Goal: Information Seeking & Learning: Learn about a topic

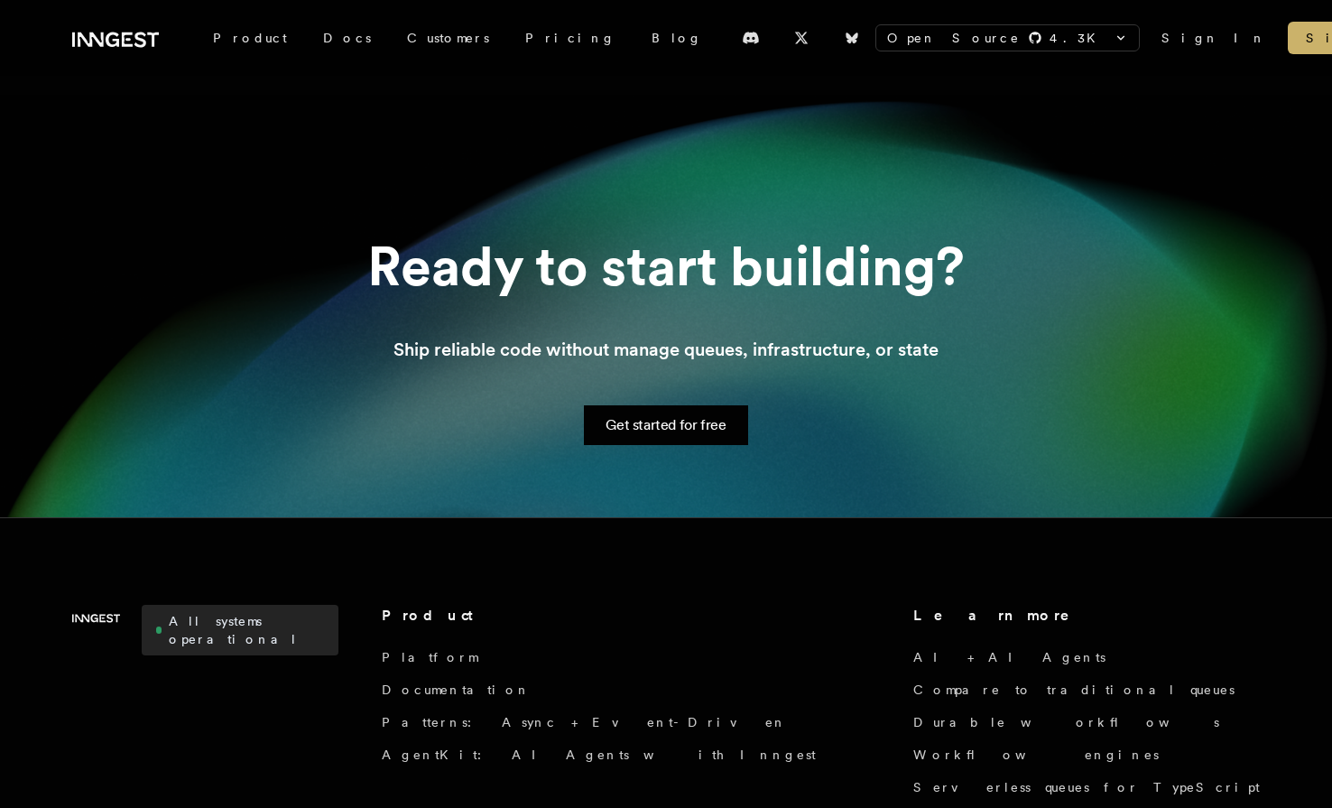
scroll to position [644, 0]
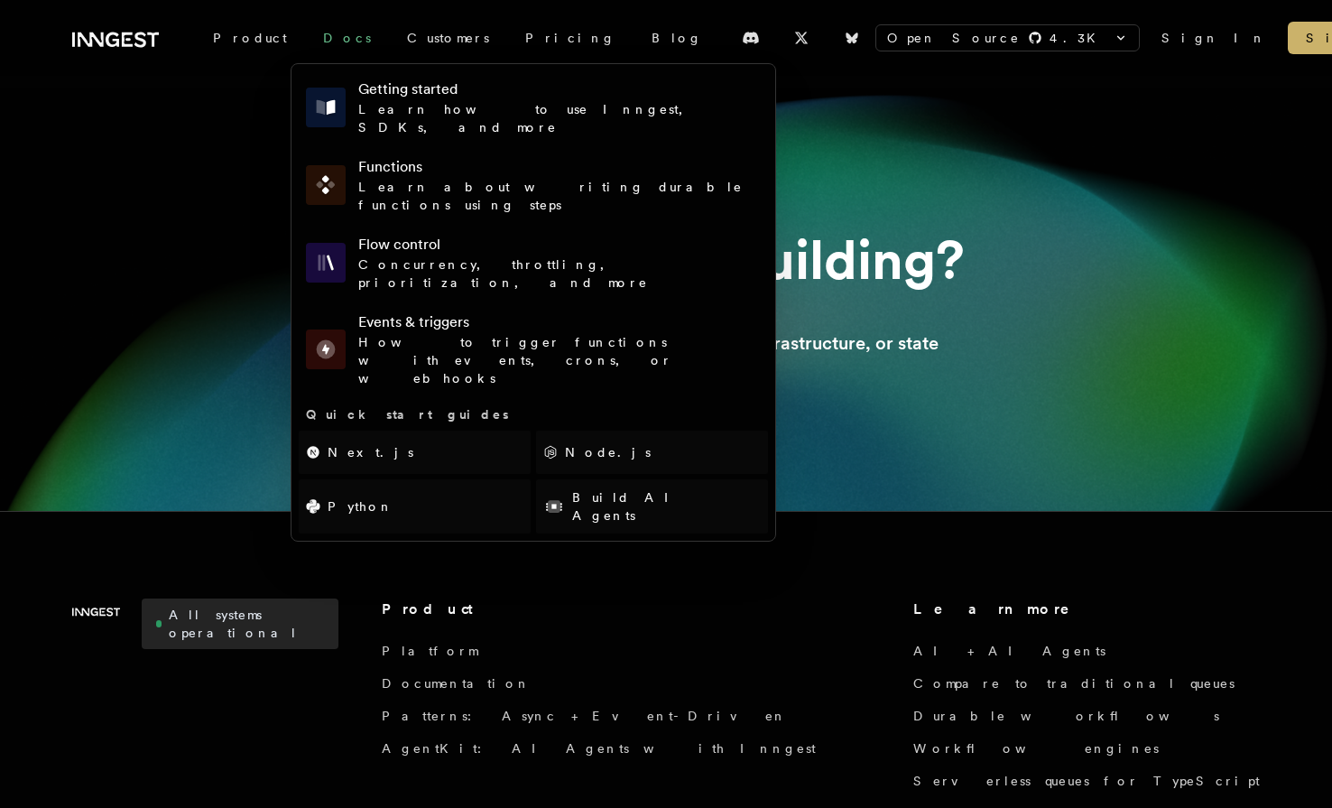
click at [305, 29] on link "Docs" at bounding box center [347, 38] width 84 height 32
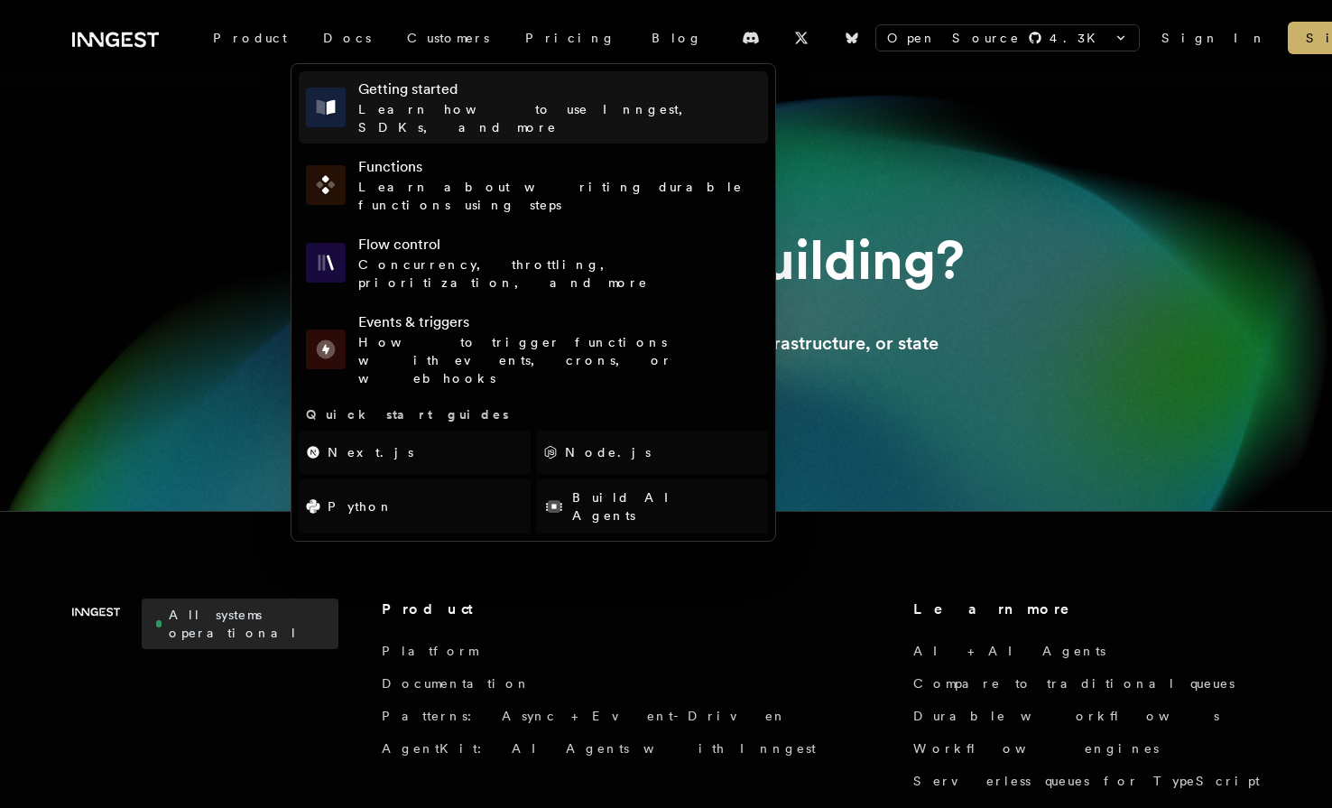
click at [424, 88] on h4 "Getting started" at bounding box center [559, 89] width 402 height 22
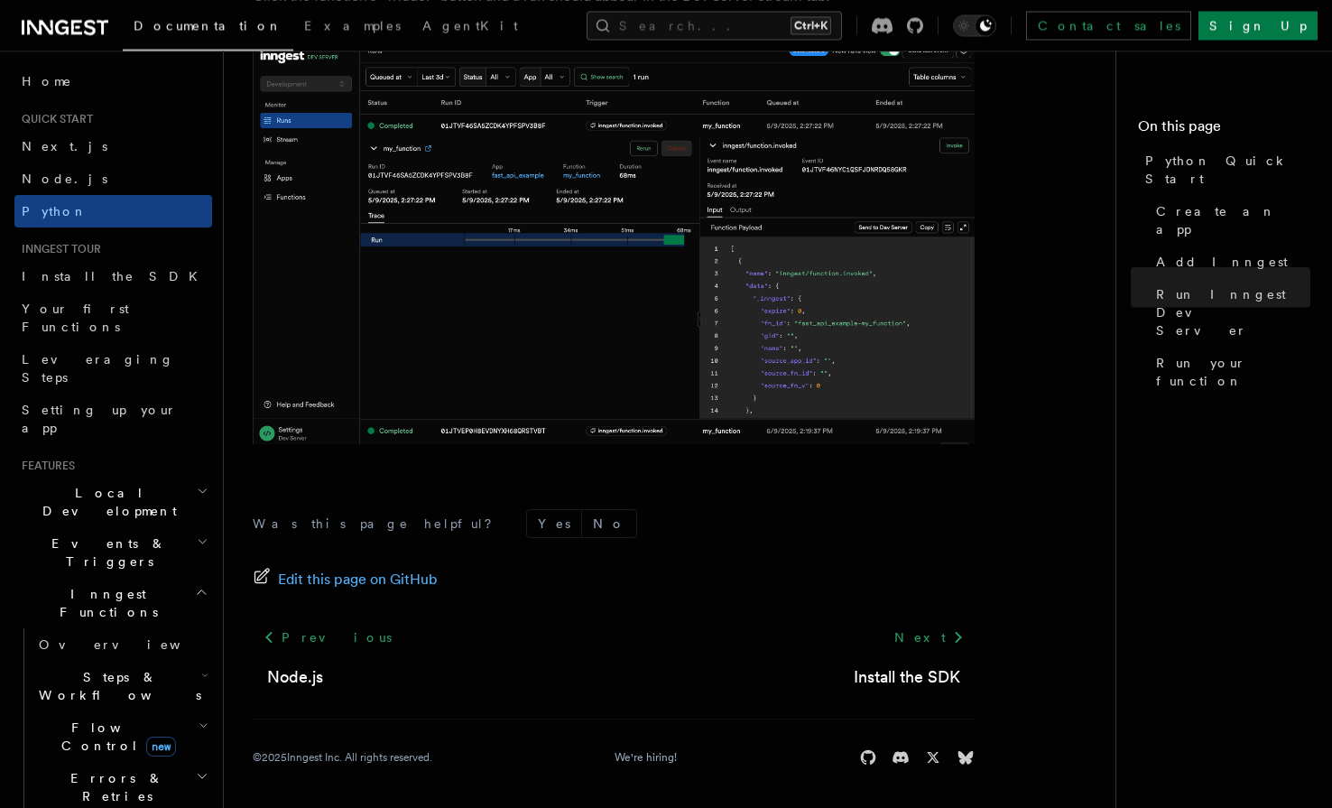
scroll to position [3756, 0]
click at [916, 681] on link "Install the SDK" at bounding box center [907, 674] width 106 height 25
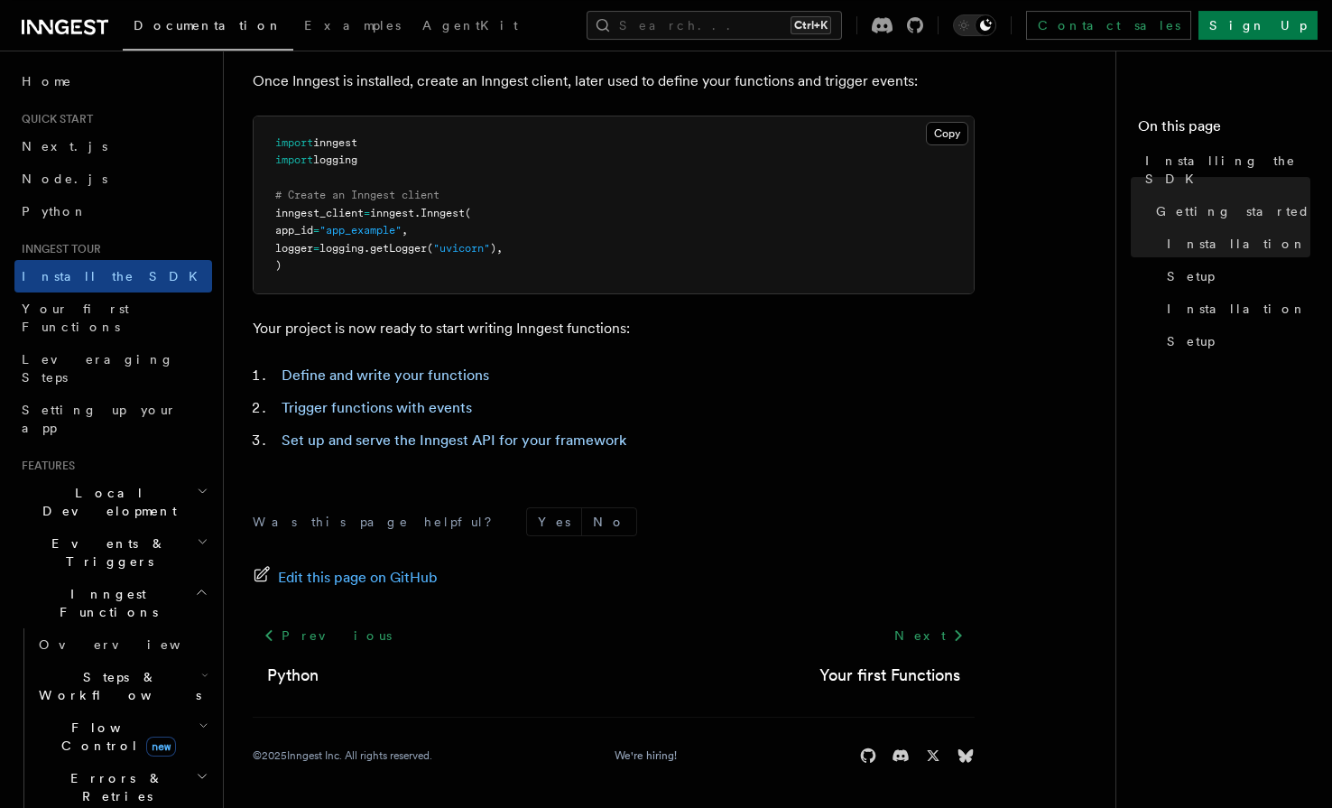
scroll to position [712, 0]
click at [926, 673] on link "Your first Functions" at bounding box center [889, 674] width 141 height 25
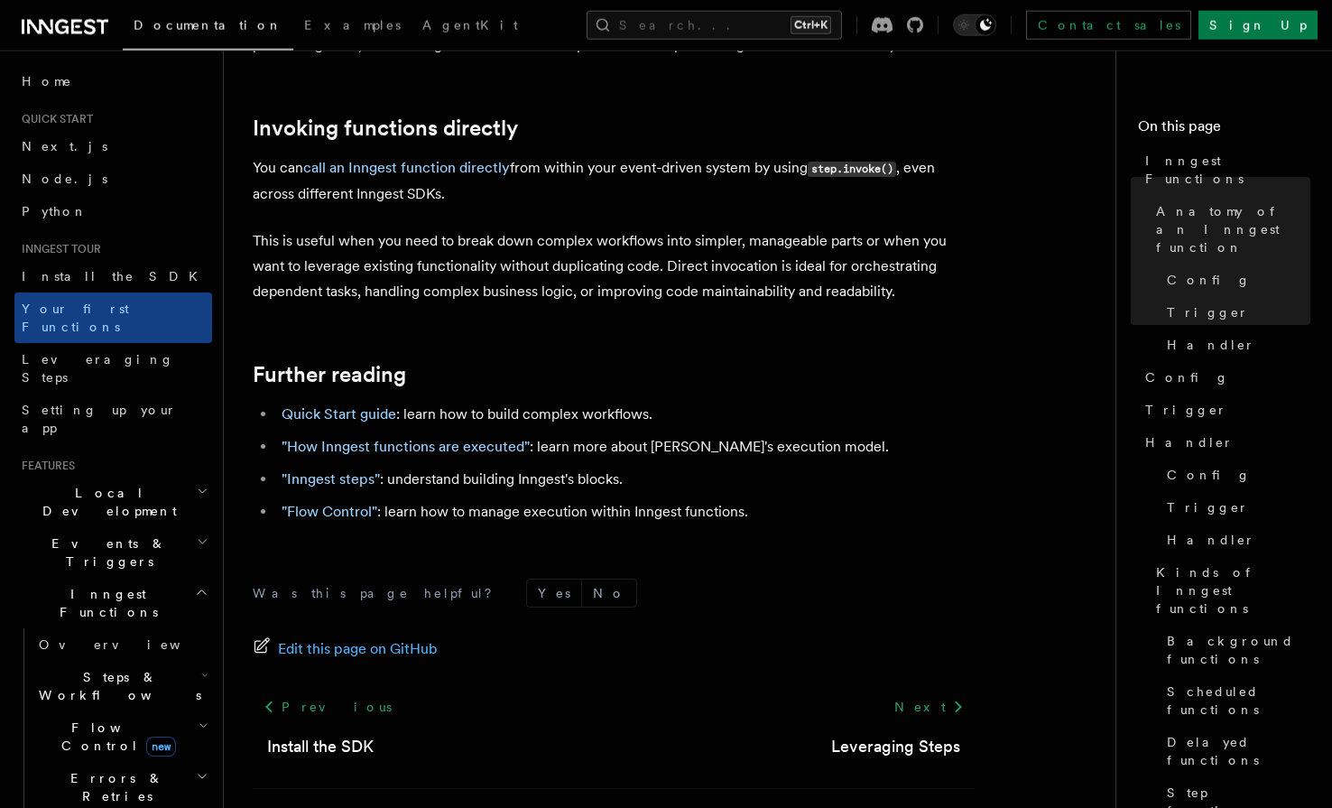
scroll to position [3727, 0]
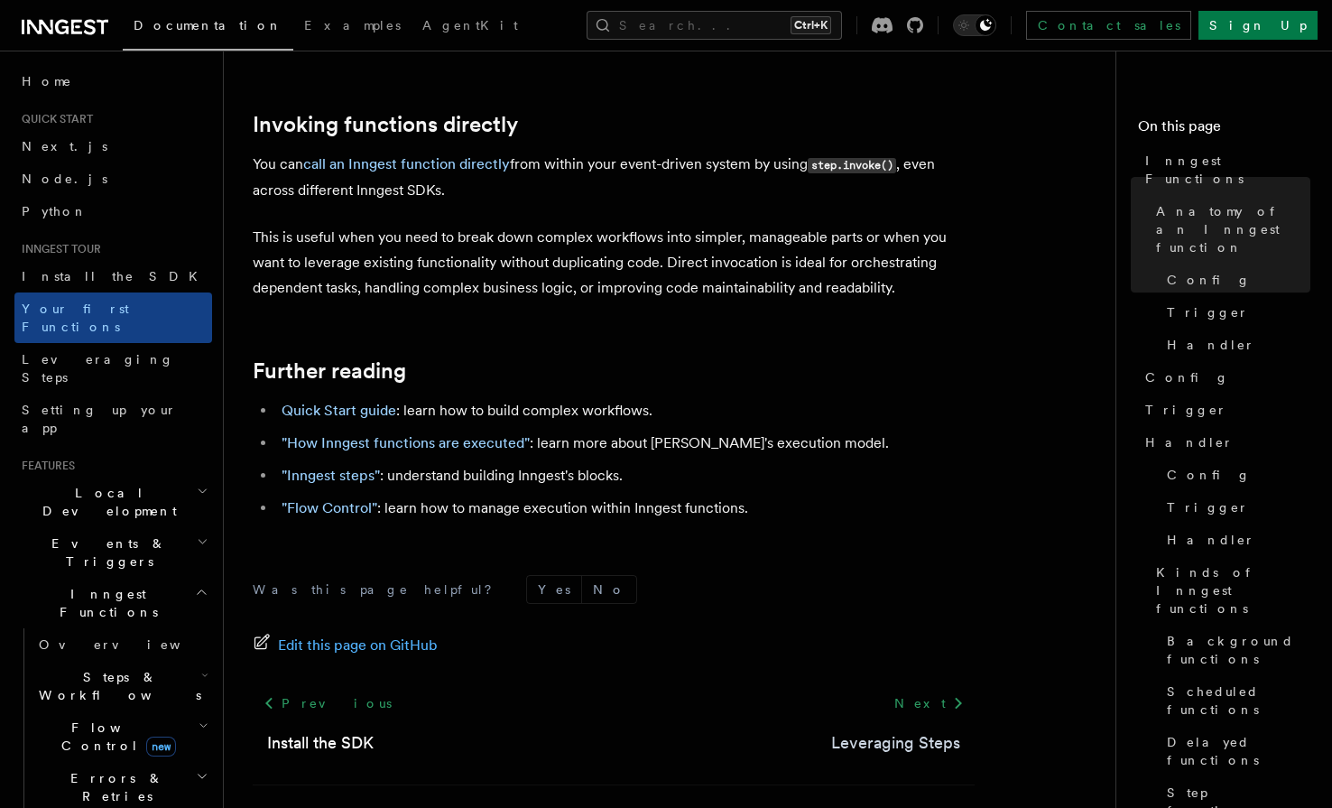
click at [885, 730] on link "Leveraging Steps" at bounding box center [895, 742] width 129 height 25
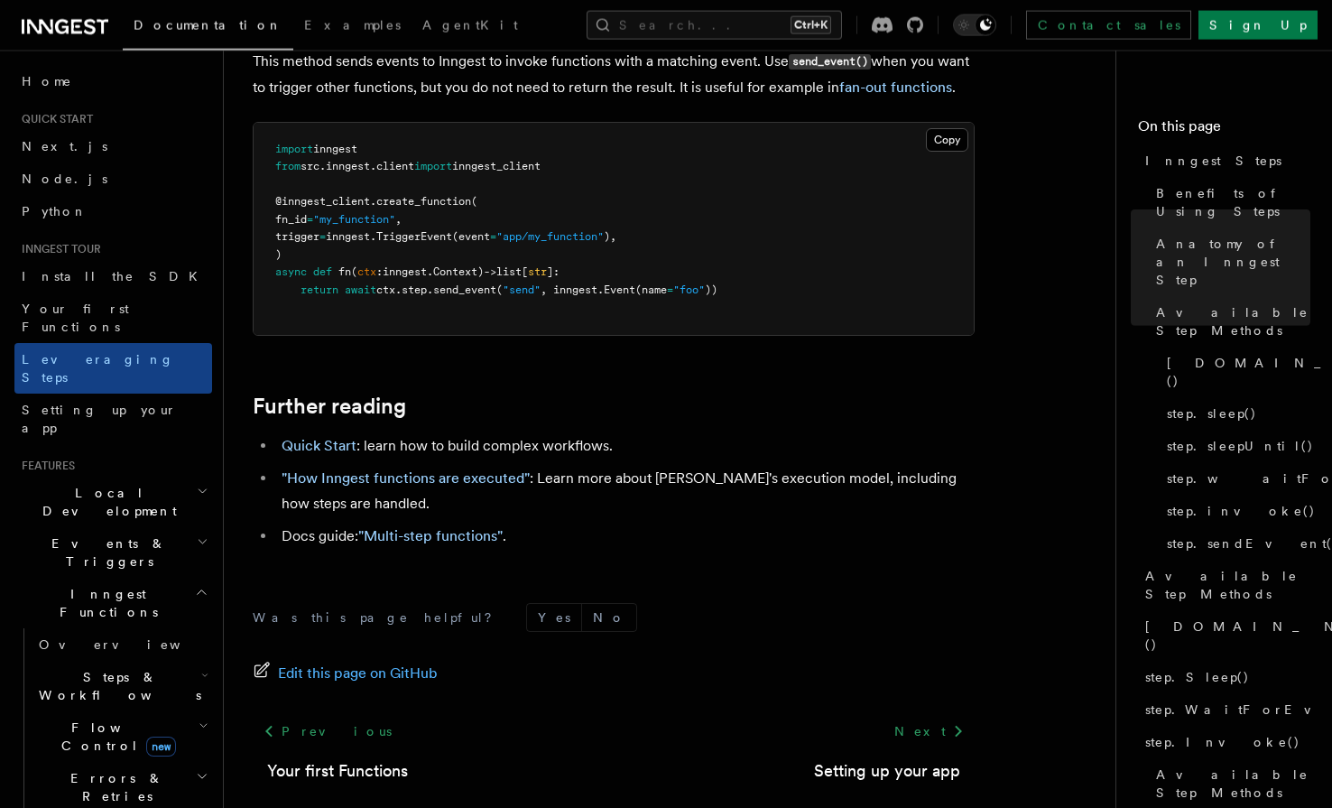
scroll to position [4187, 0]
click at [889, 757] on link "Setting up your app" at bounding box center [887, 769] width 146 height 25
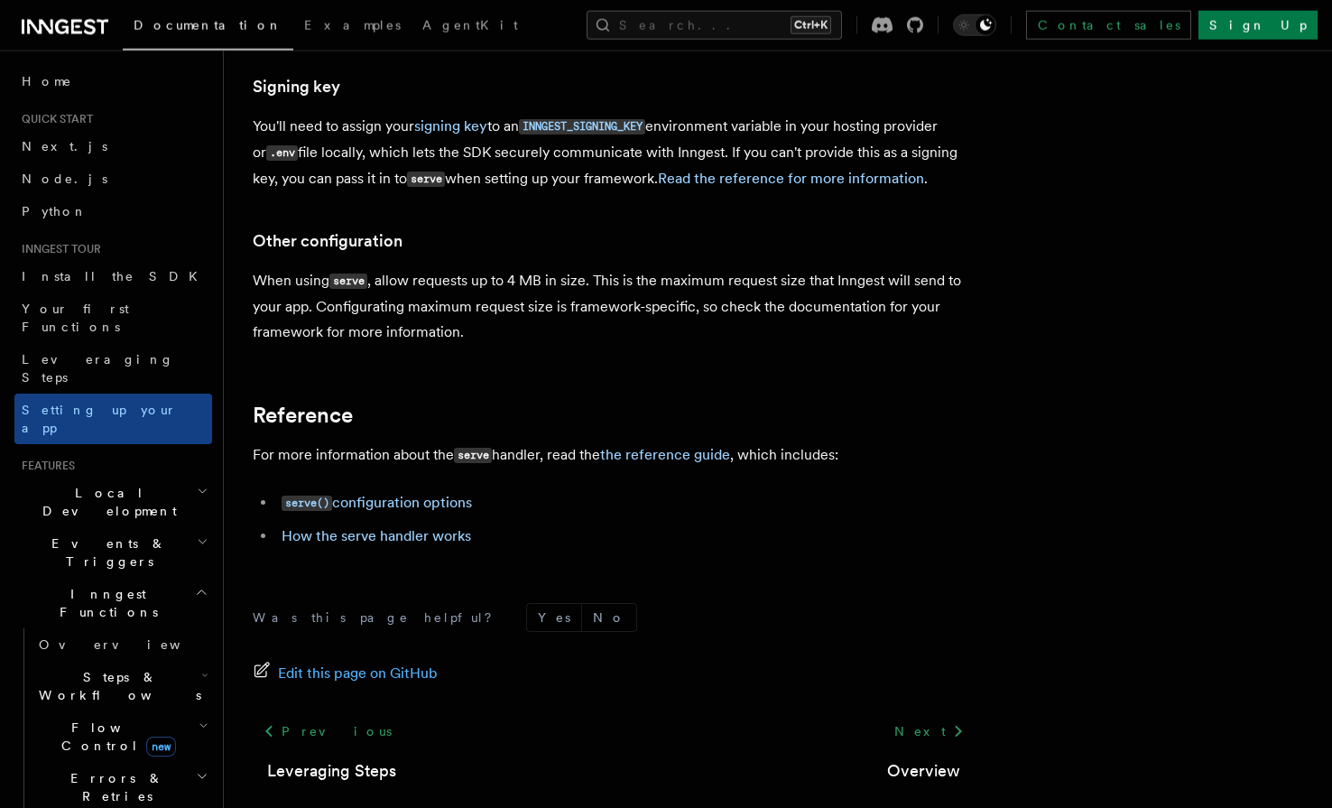
scroll to position [1346, 0]
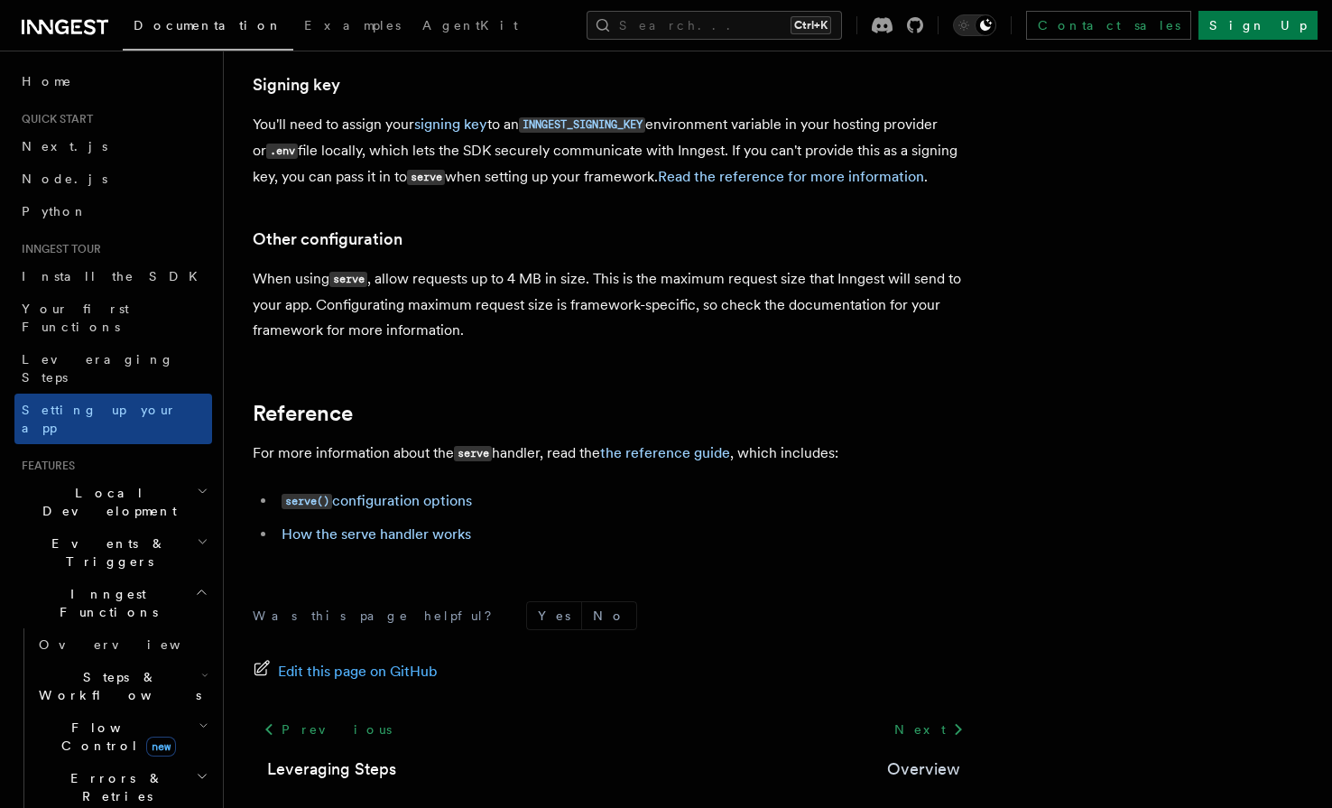
click at [915, 756] on link "Overview" at bounding box center [923, 768] width 73 height 25
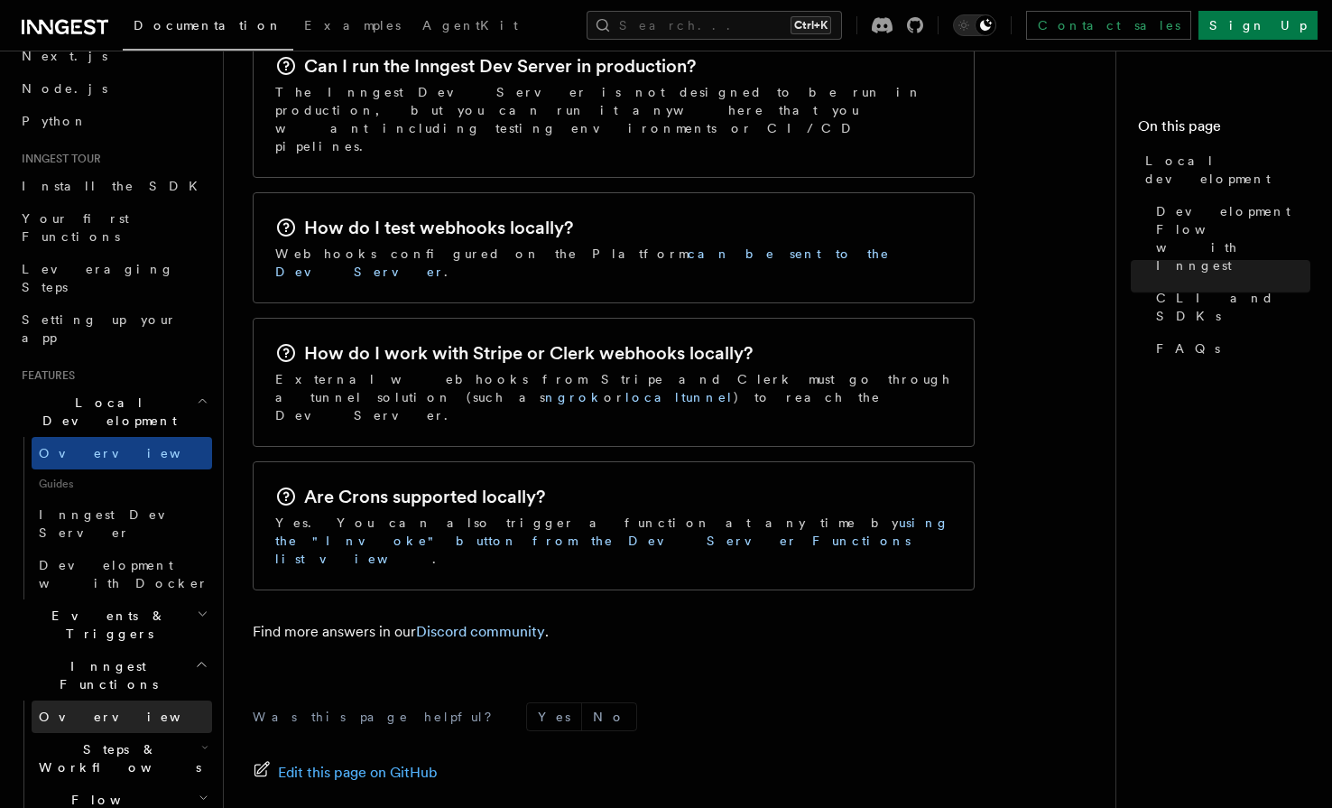
scroll to position [103, 0]
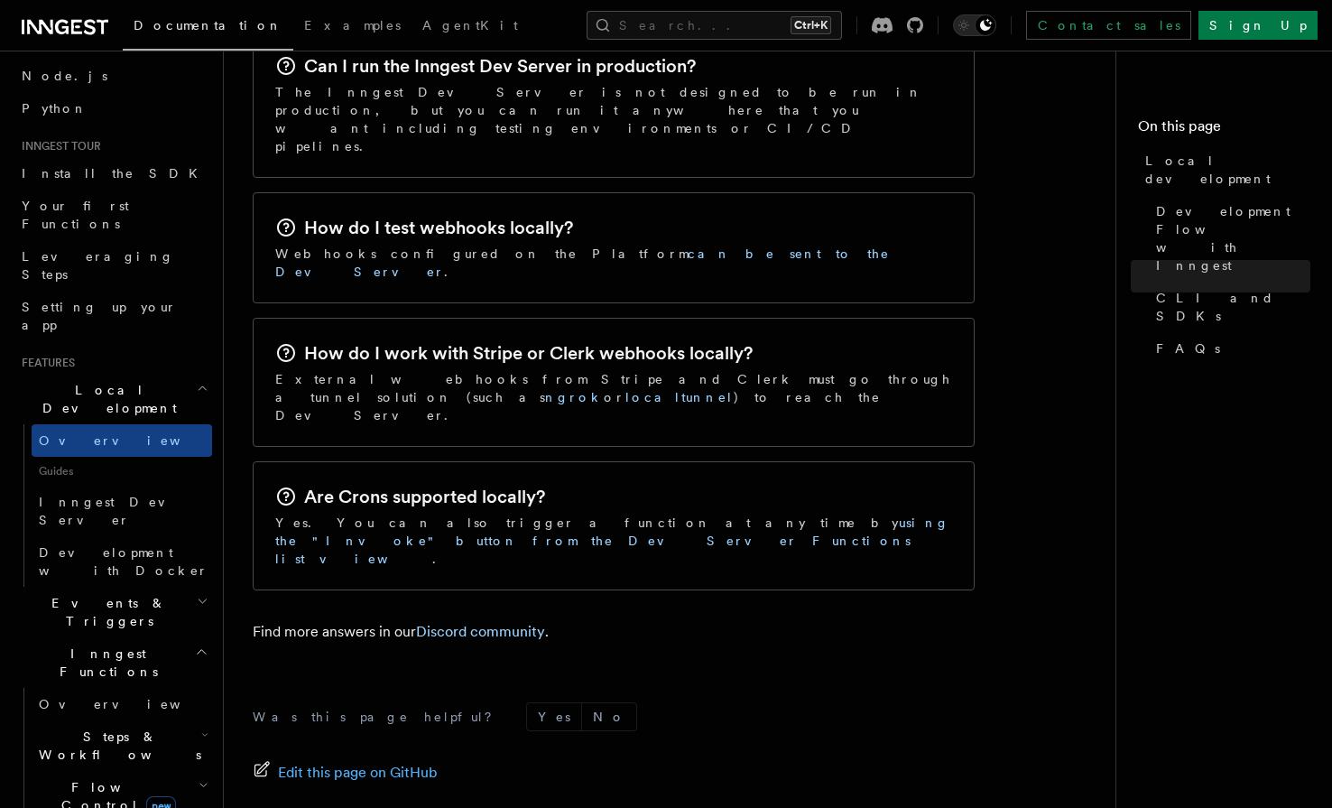
click at [177, 586] on h2 "Events & Triggers" at bounding box center [113, 611] width 198 height 51
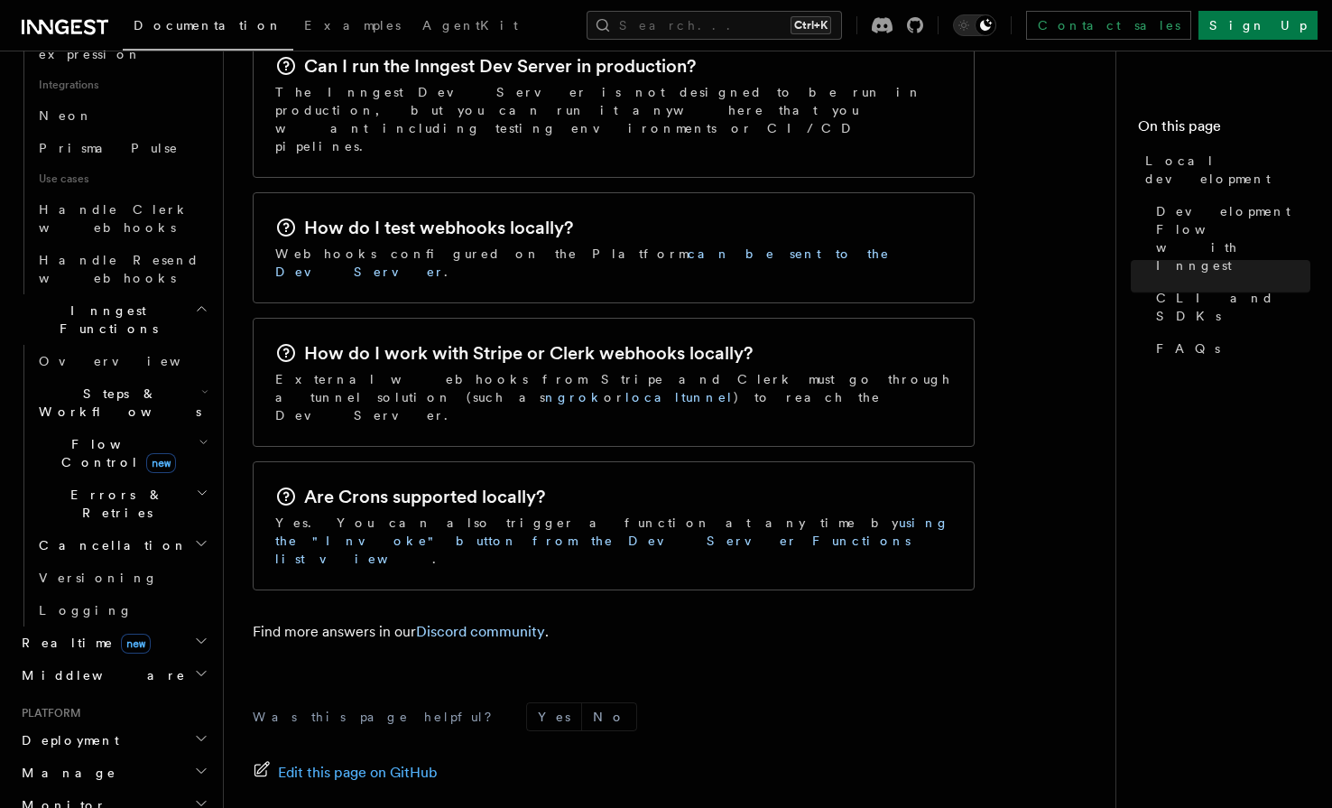
scroll to position [1337, 0]
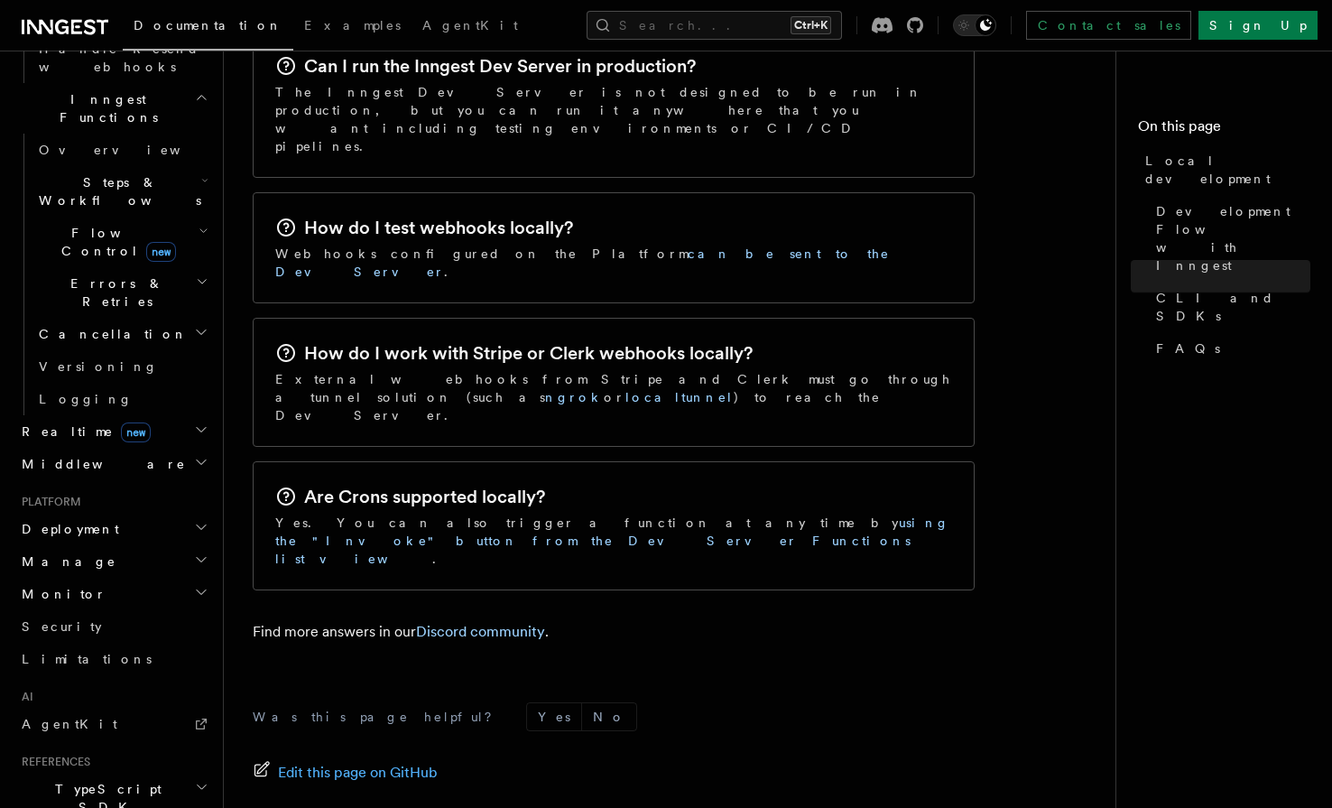
scroll to position [1543, 0]
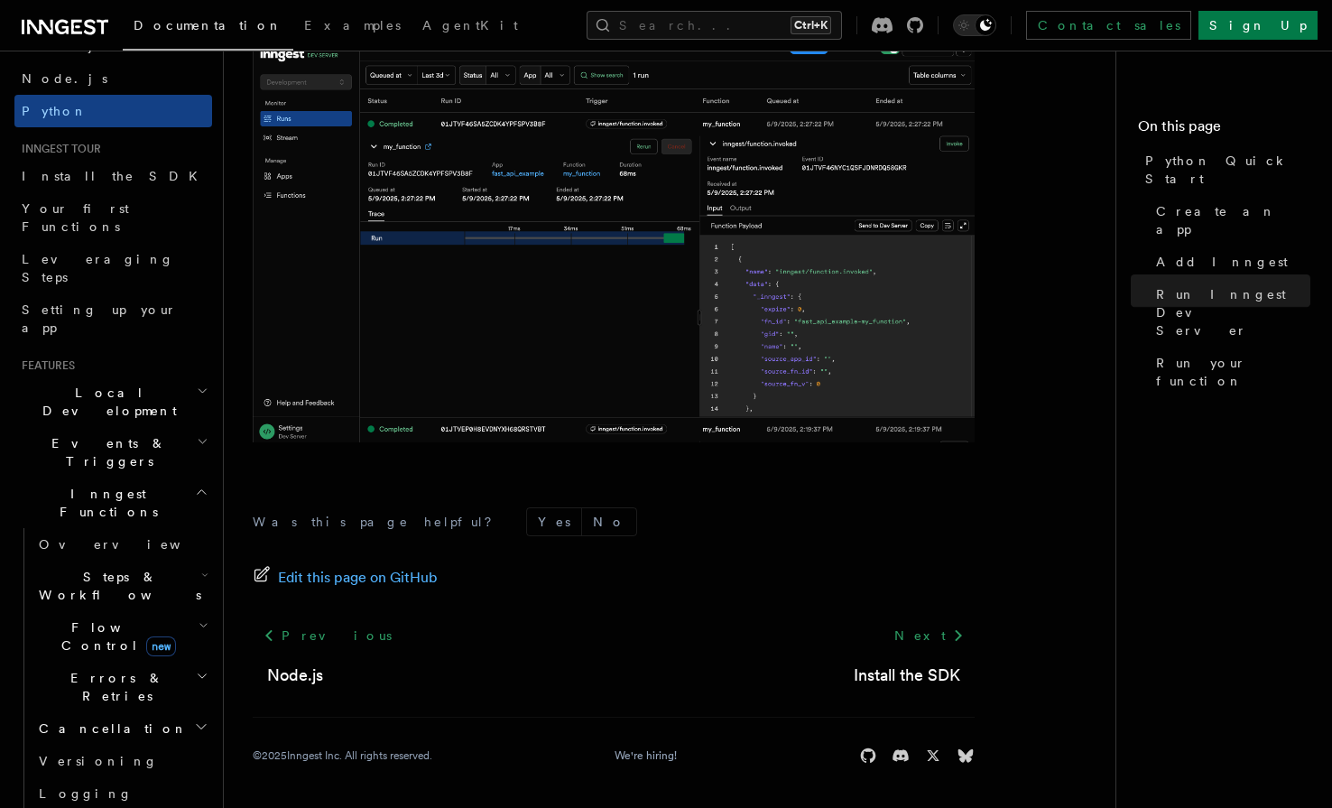
scroll to position [103, 0]
click at [194, 558] on h2 "Steps & Workflows" at bounding box center [122, 583] width 180 height 51
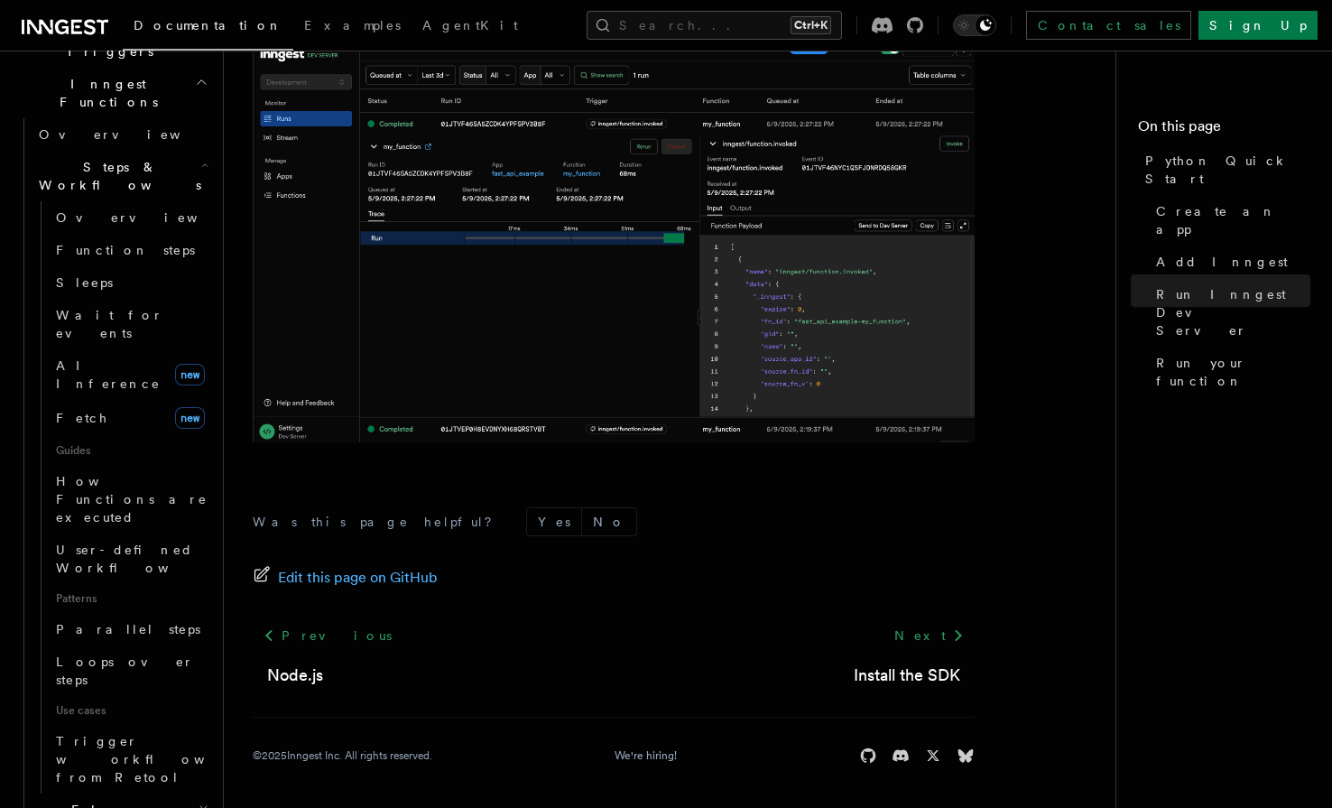
scroll to position [514, 0]
click at [198, 789] on h2 "Flow Control new" at bounding box center [122, 814] width 180 height 51
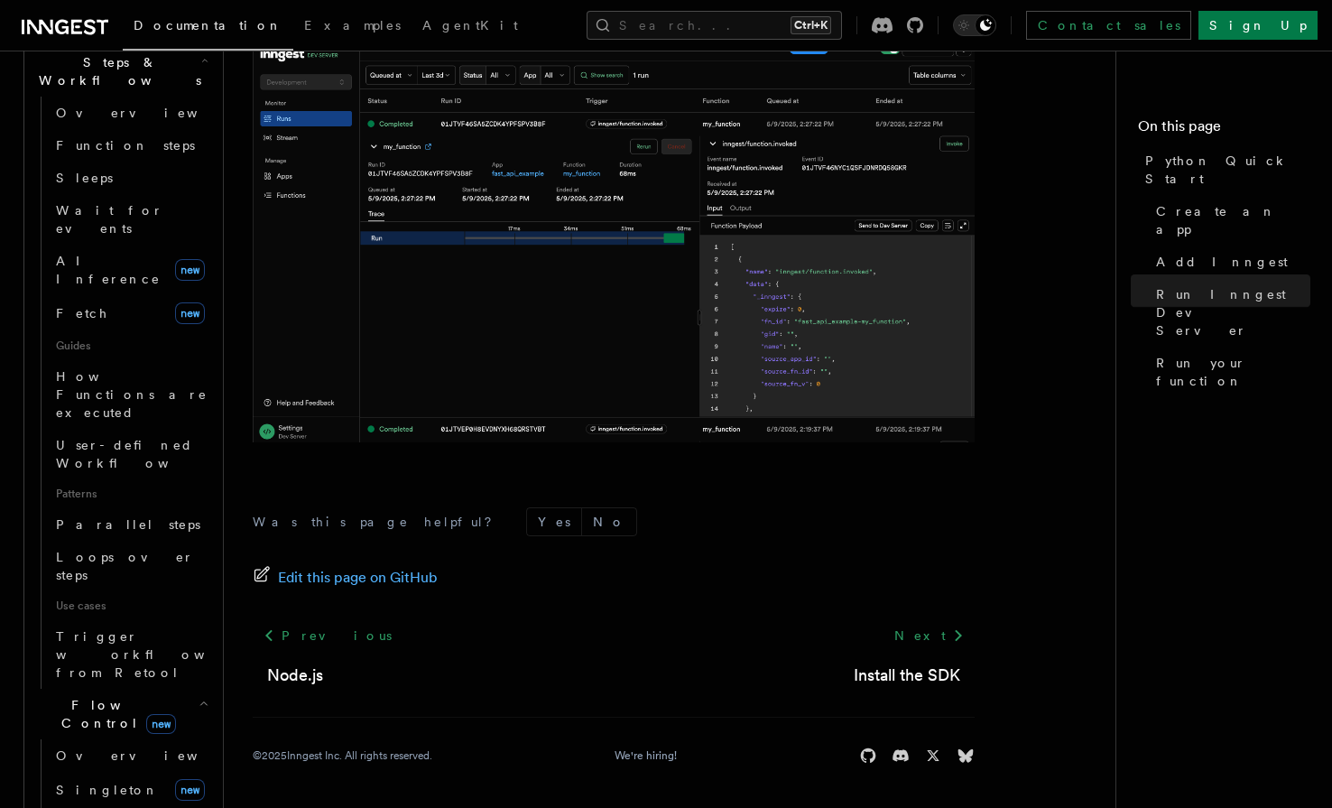
scroll to position [617, 0]
click at [108, 745] on span "Overview" at bounding box center [149, 752] width 186 height 14
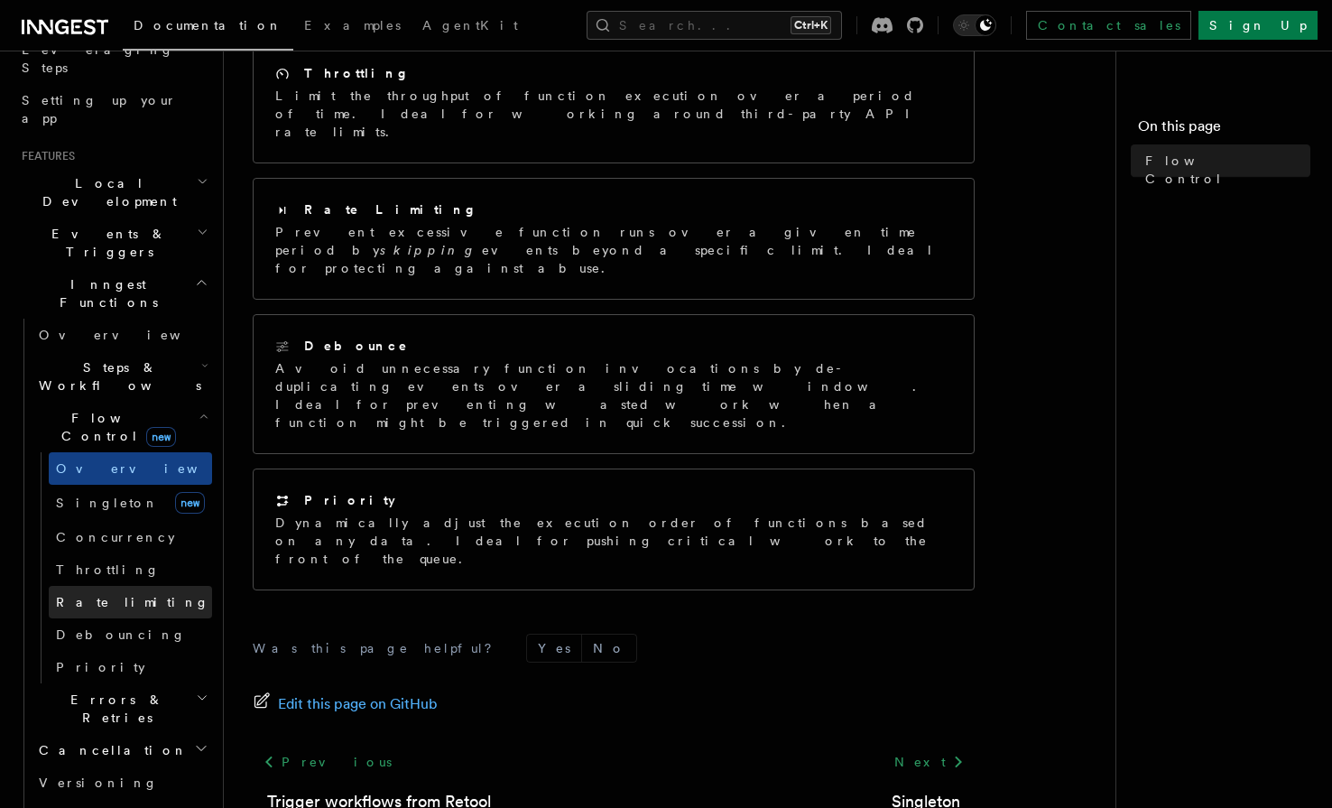
scroll to position [309, 0]
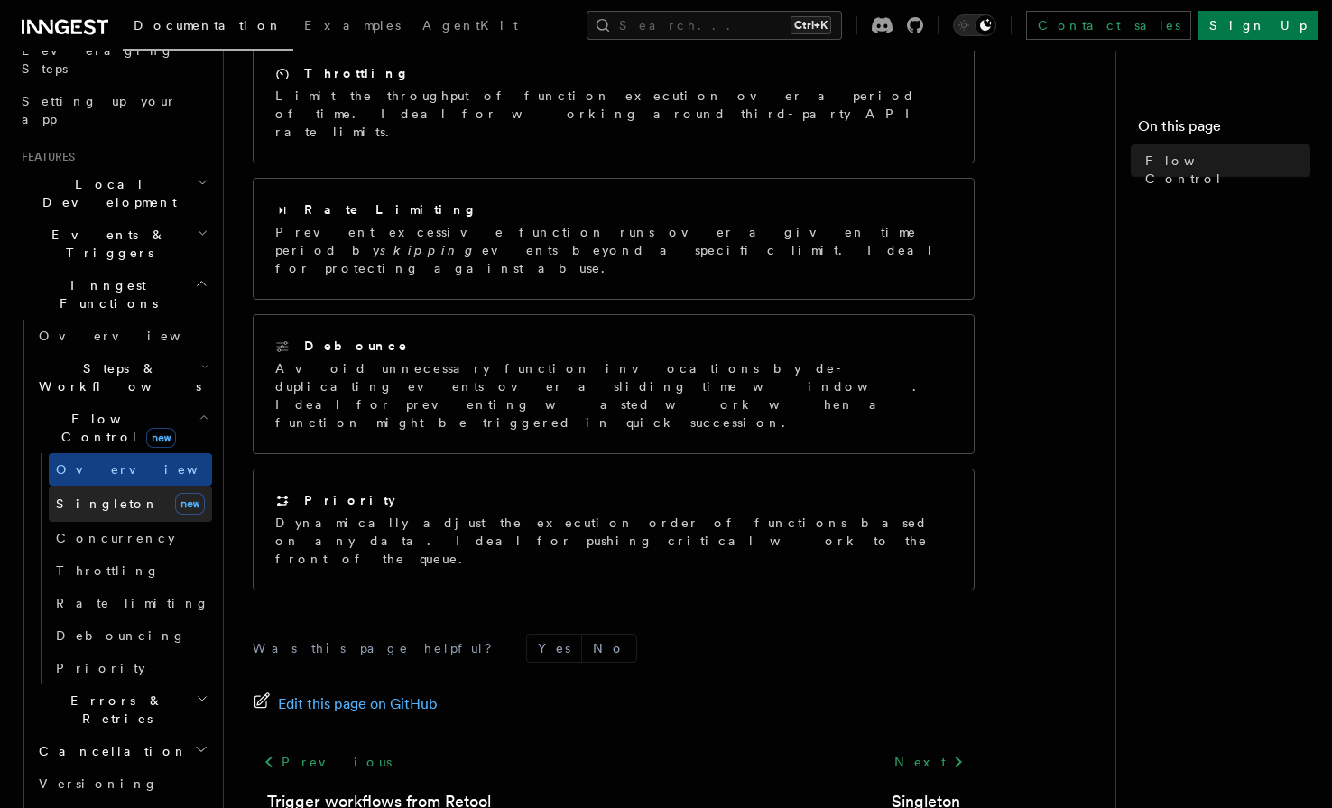
click at [124, 485] on link "Singleton new" at bounding box center [130, 503] width 163 height 36
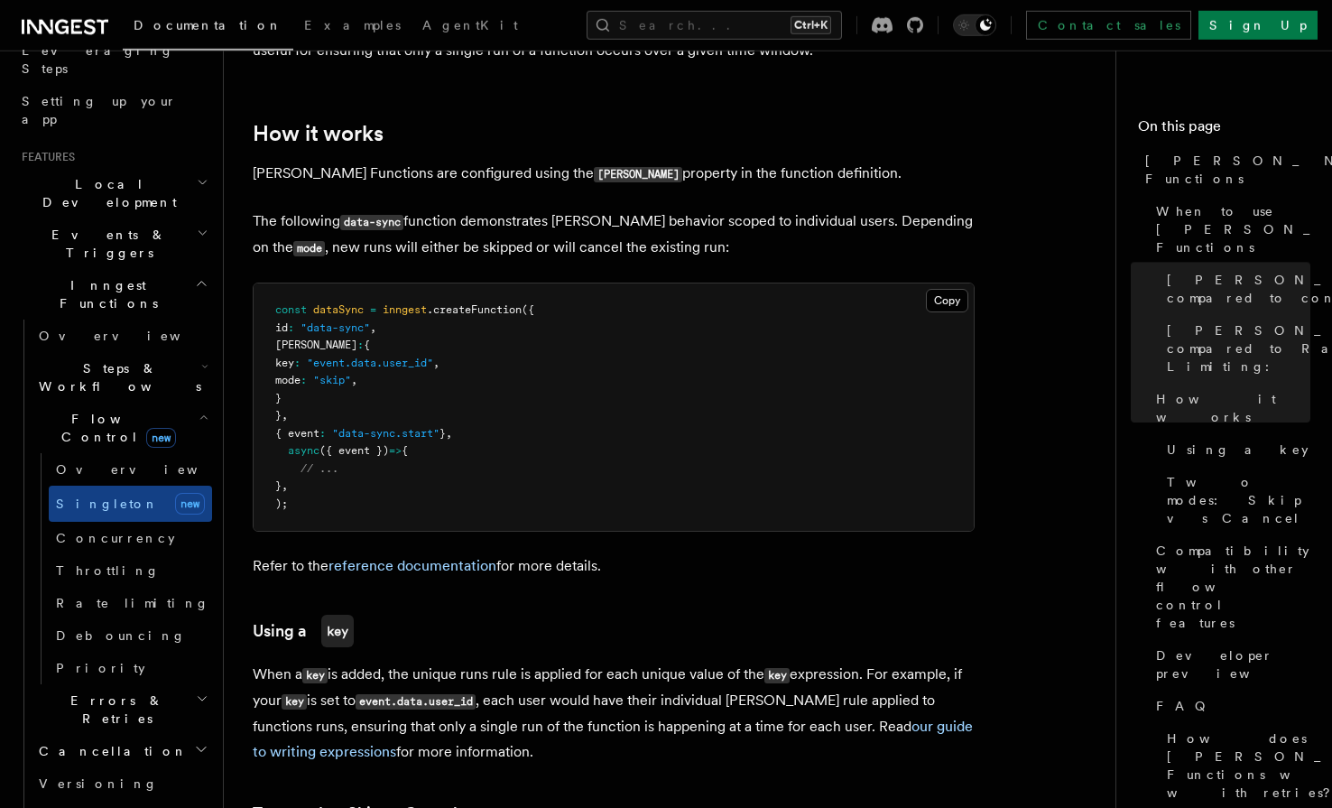
scroll to position [1380, 0]
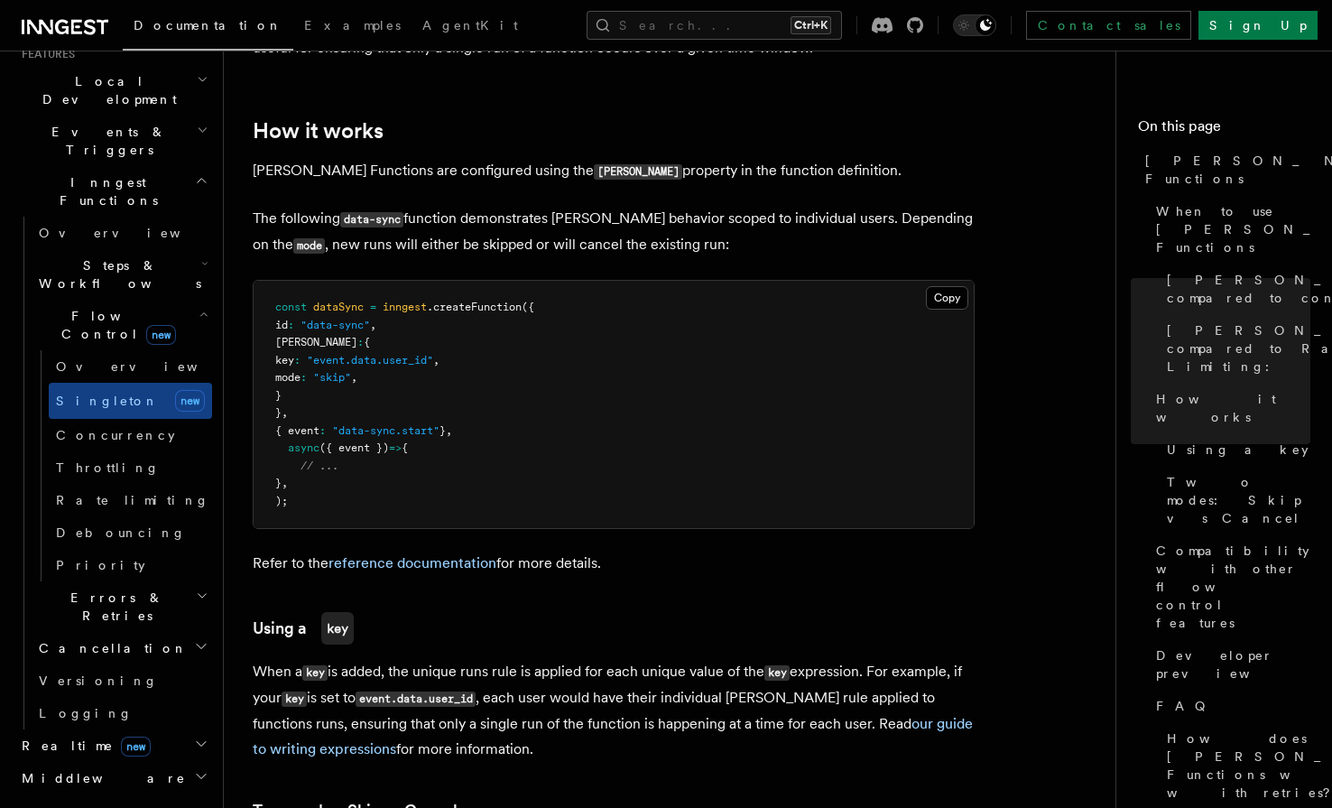
click at [193, 581] on h2 "Errors & Retries" at bounding box center [122, 606] width 180 height 51
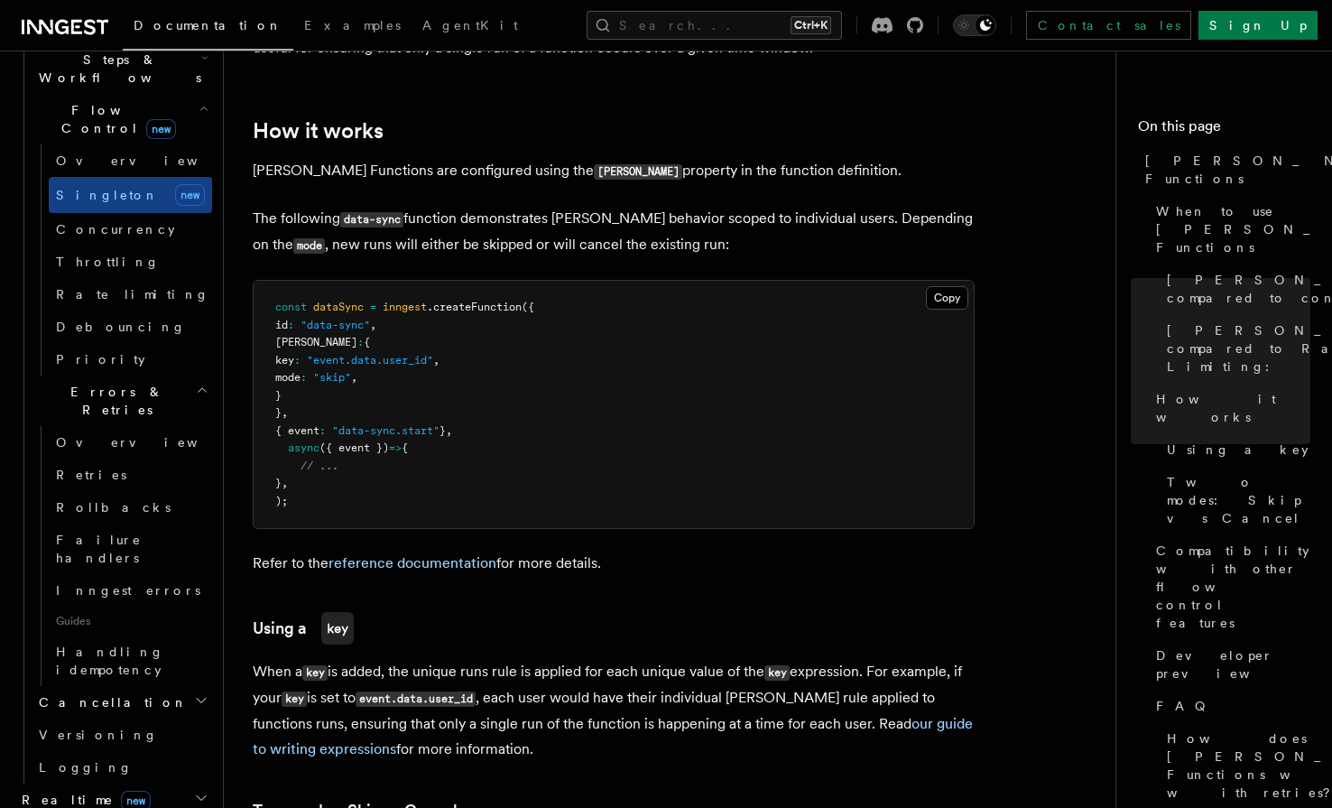
click at [193, 686] on h2 "Cancellation" at bounding box center [122, 702] width 180 height 32
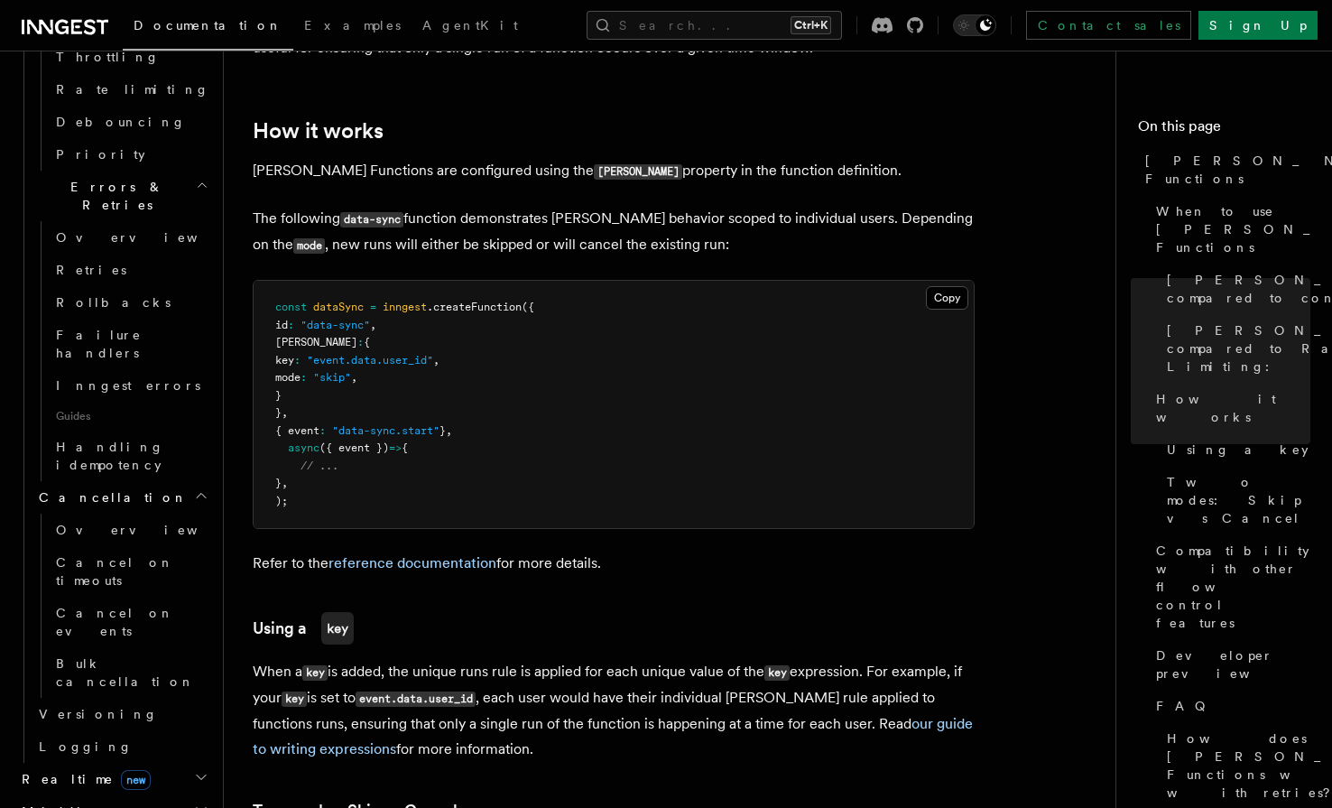
scroll to position [823, 0]
click at [186, 794] on h2 "Middleware" at bounding box center [113, 810] width 198 height 32
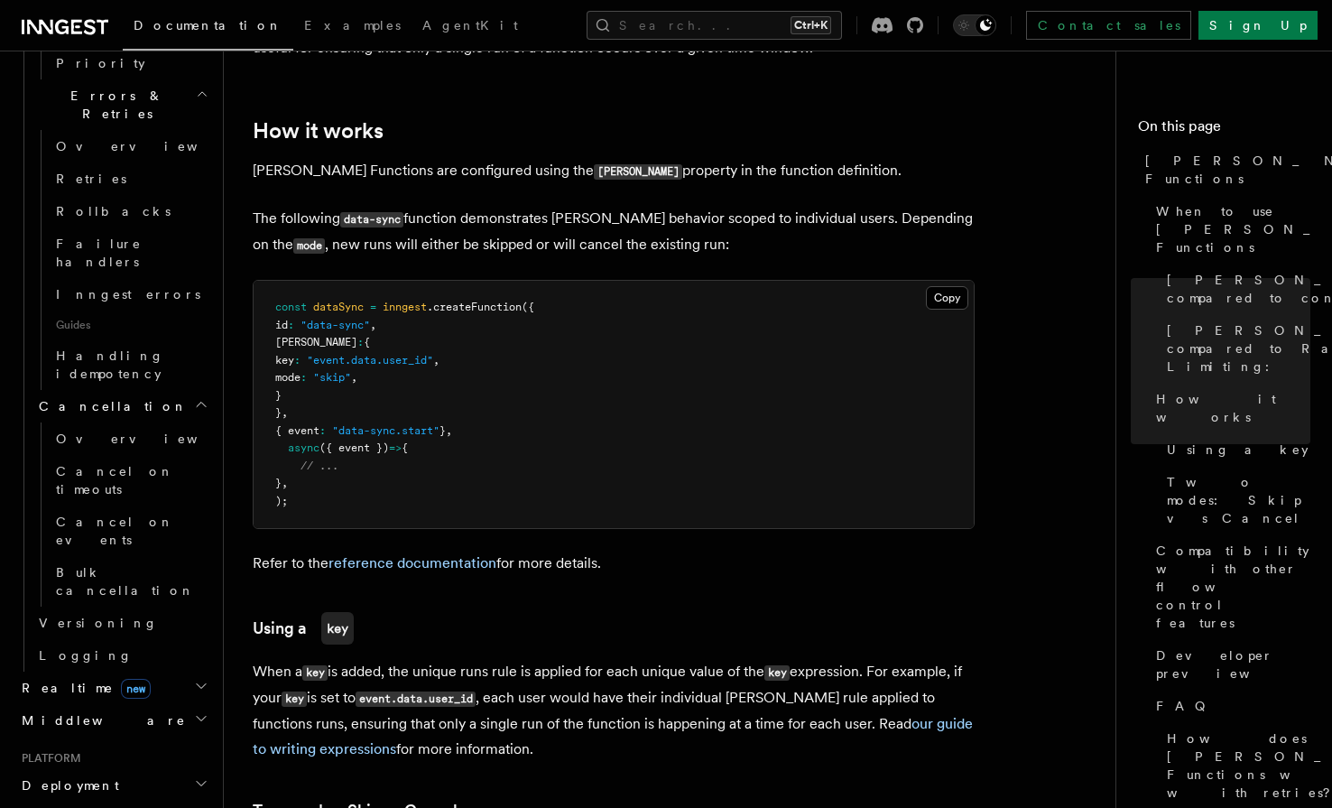
scroll to position [926, 0]
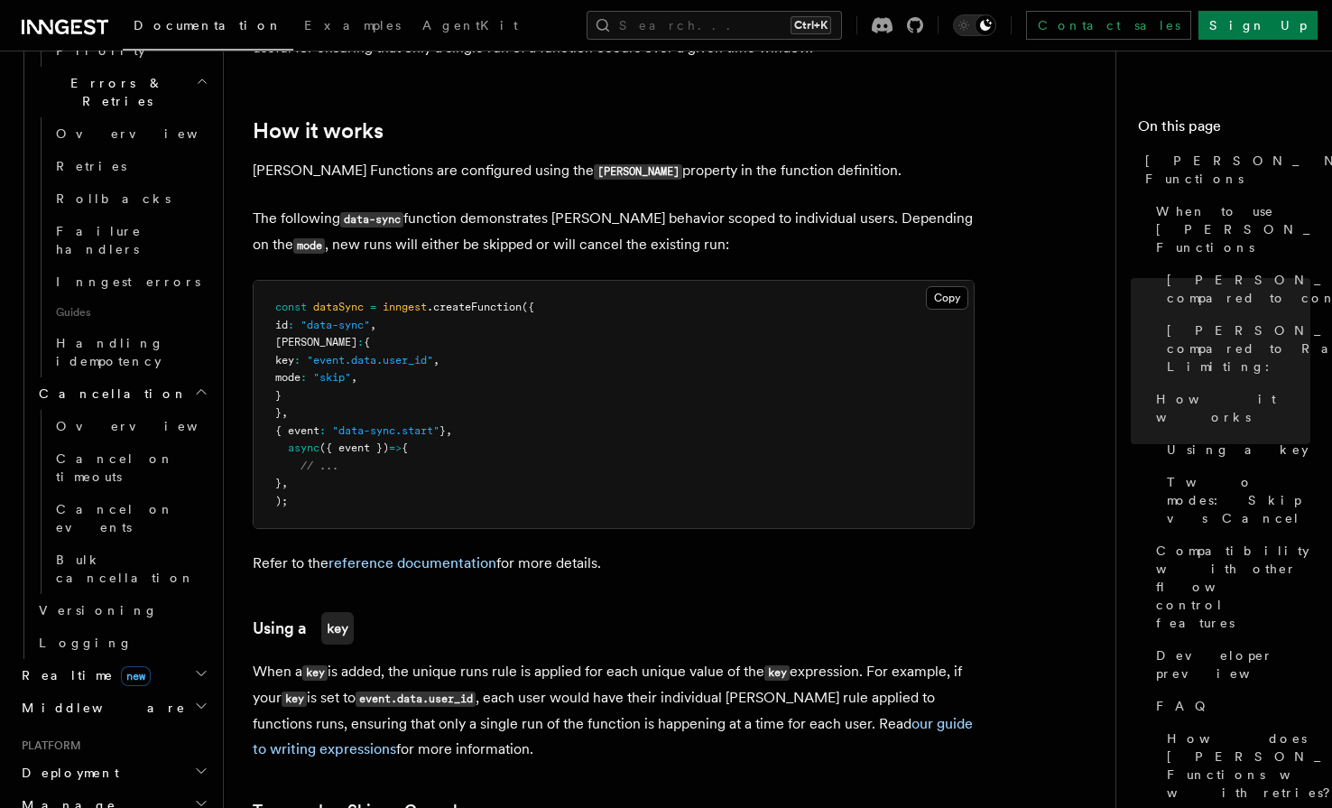
click at [190, 789] on h2 "Manage" at bounding box center [113, 805] width 198 height 32
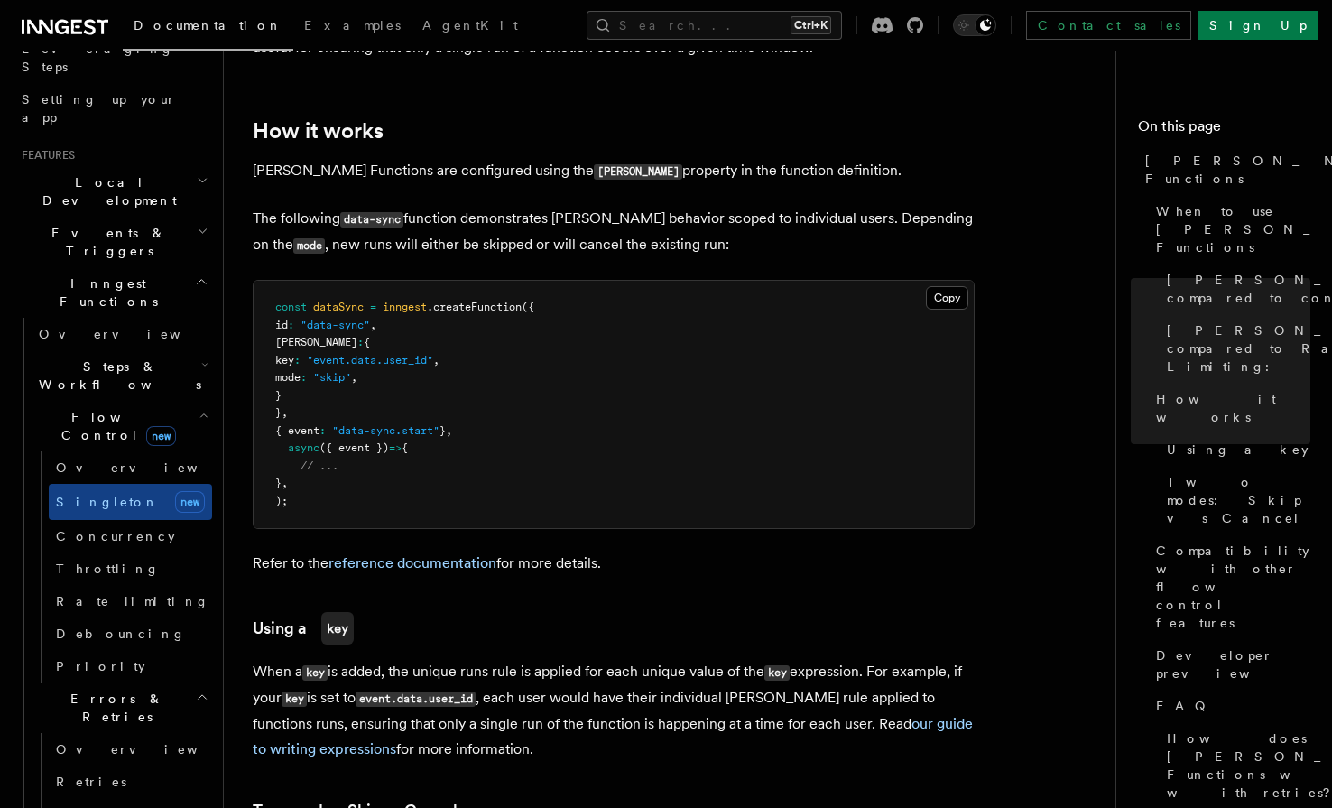
scroll to position [309, 0]
click at [201, 359] on icon "button" at bounding box center [204, 366] width 7 height 14
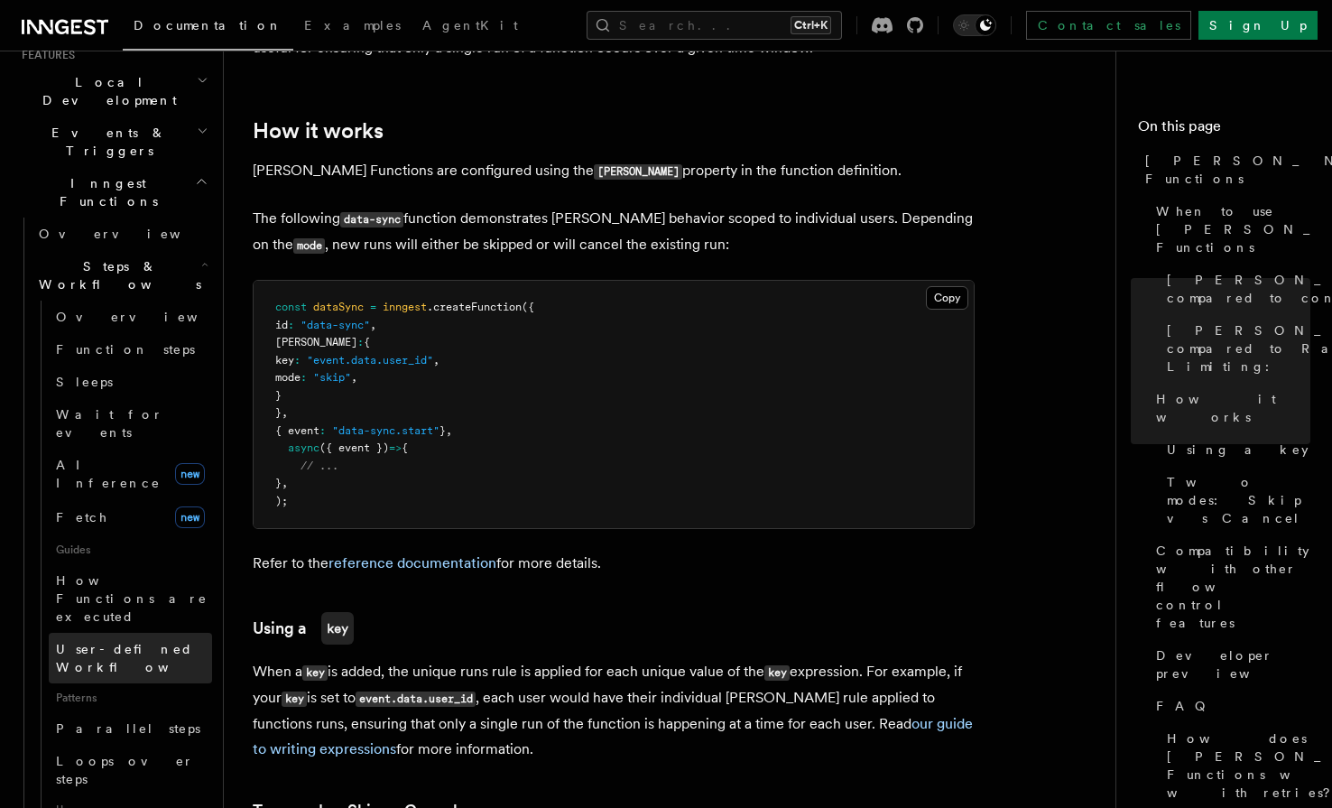
scroll to position [411, 0]
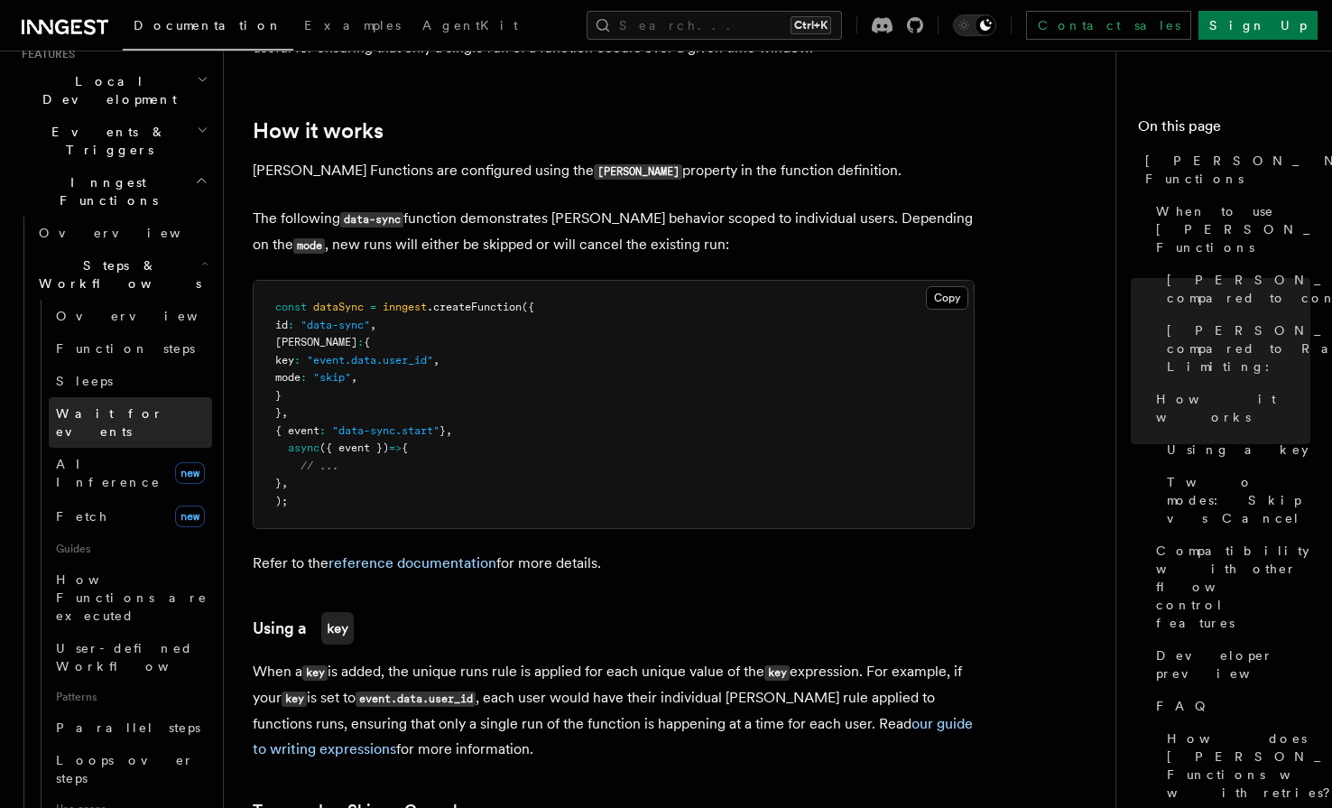
click at [125, 406] on span "Wait for events" at bounding box center [109, 422] width 107 height 32
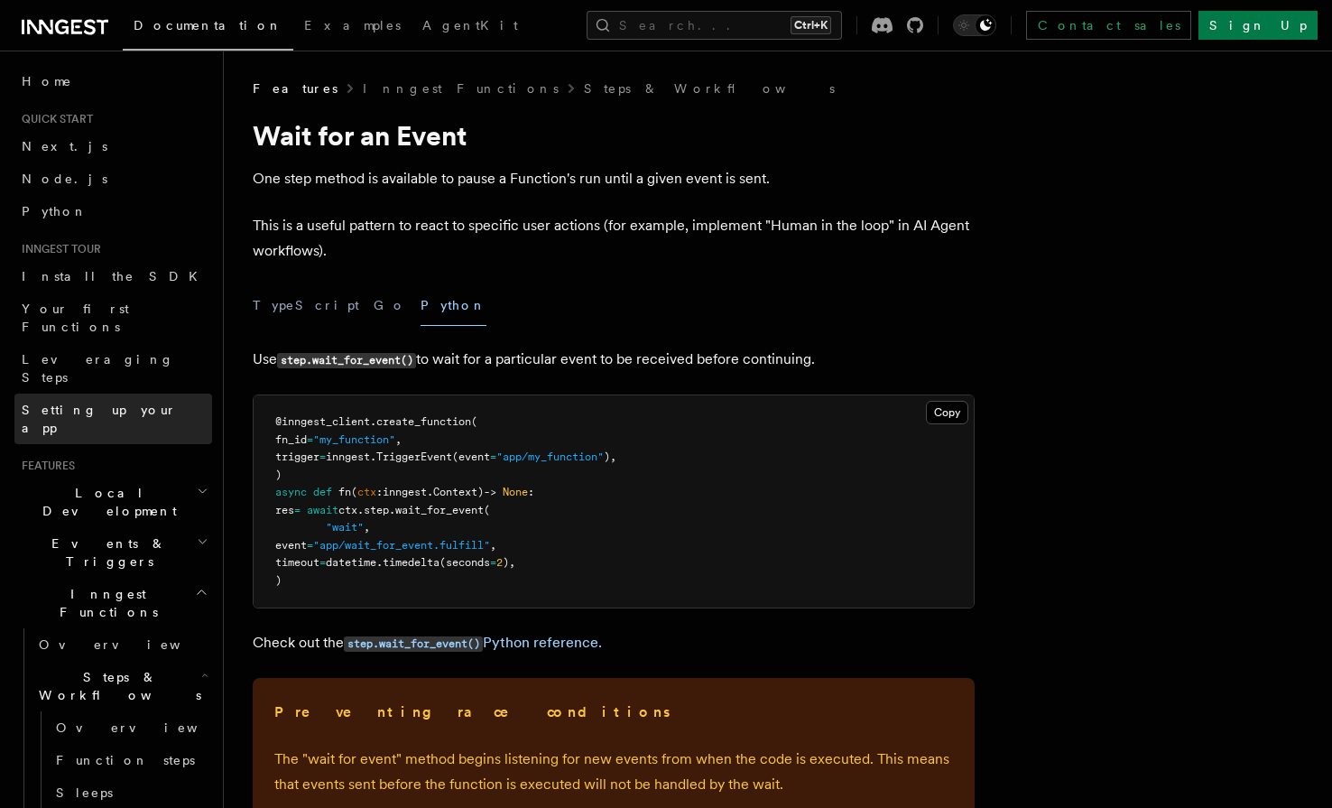
click at [119, 402] on span "Setting up your app" at bounding box center [99, 418] width 155 height 32
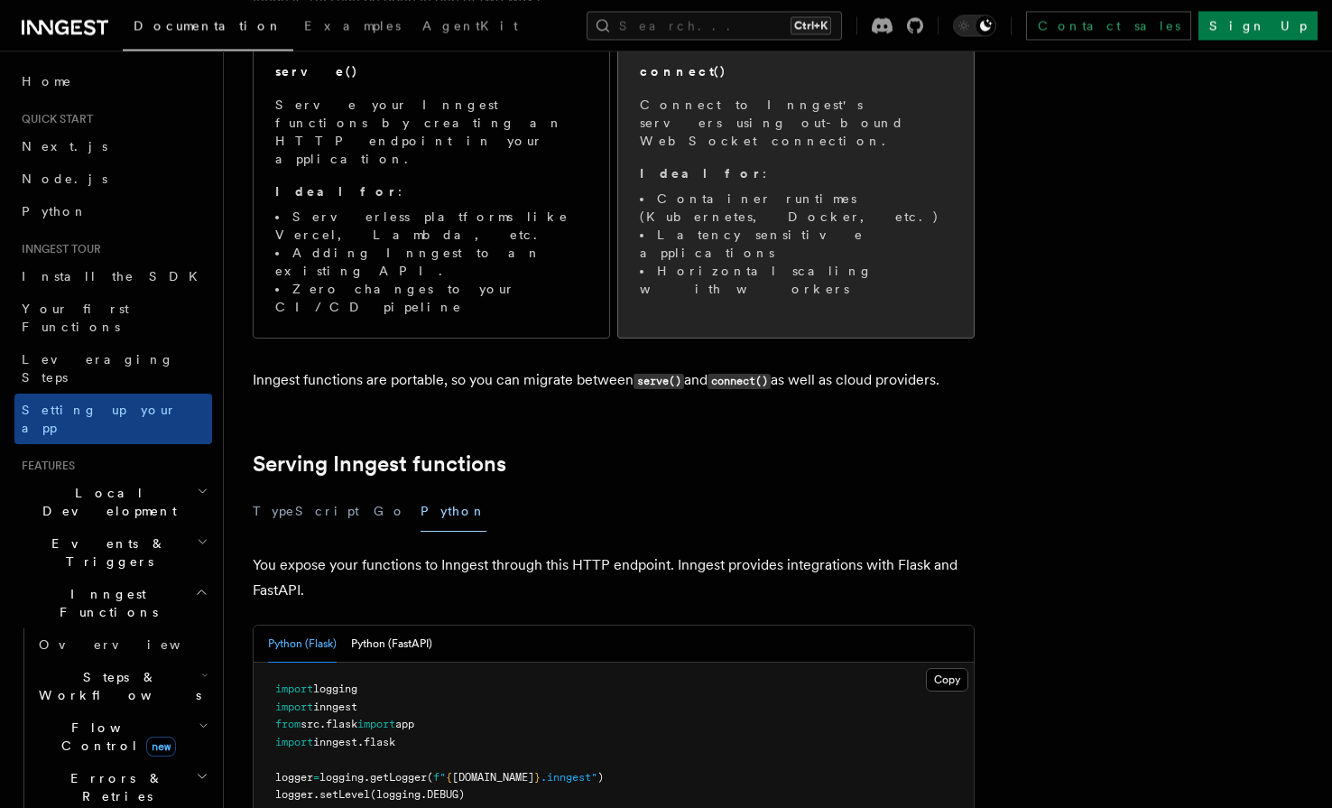
scroll to position [276, 0]
click at [832, 191] on li "Container runtimes (Kubernetes, Docker, etc.)" at bounding box center [796, 209] width 312 height 36
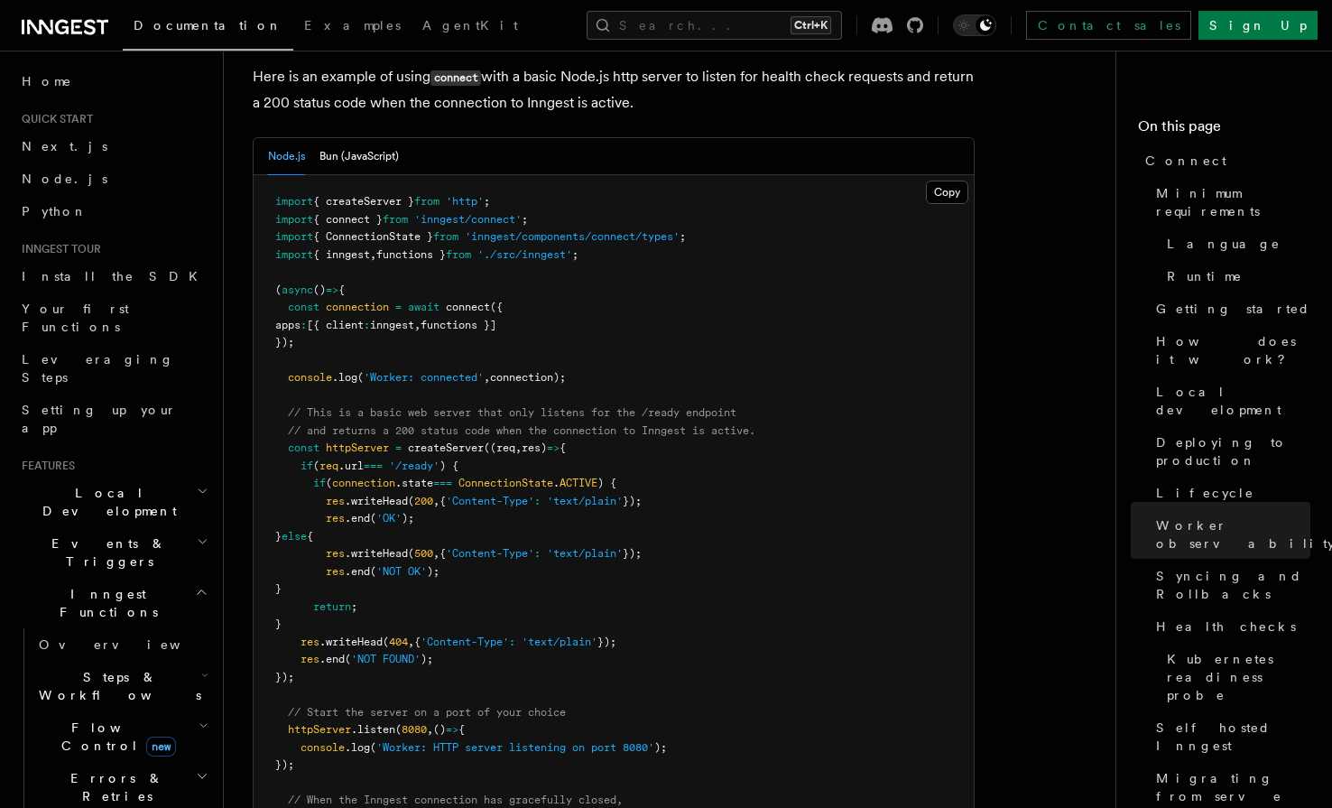
scroll to position [7731, 0]
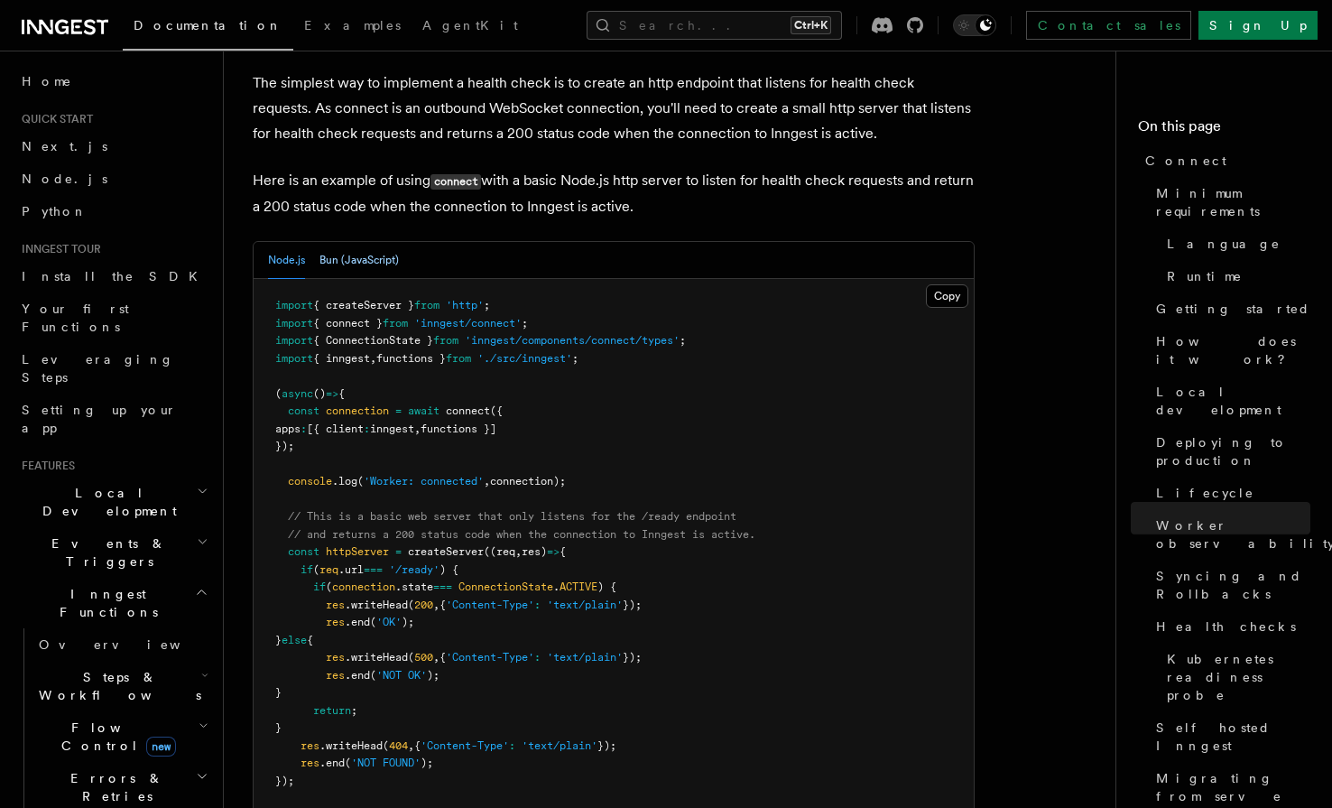
click at [374, 242] on button "Bun (JavaScript)" at bounding box center [358, 260] width 79 height 37
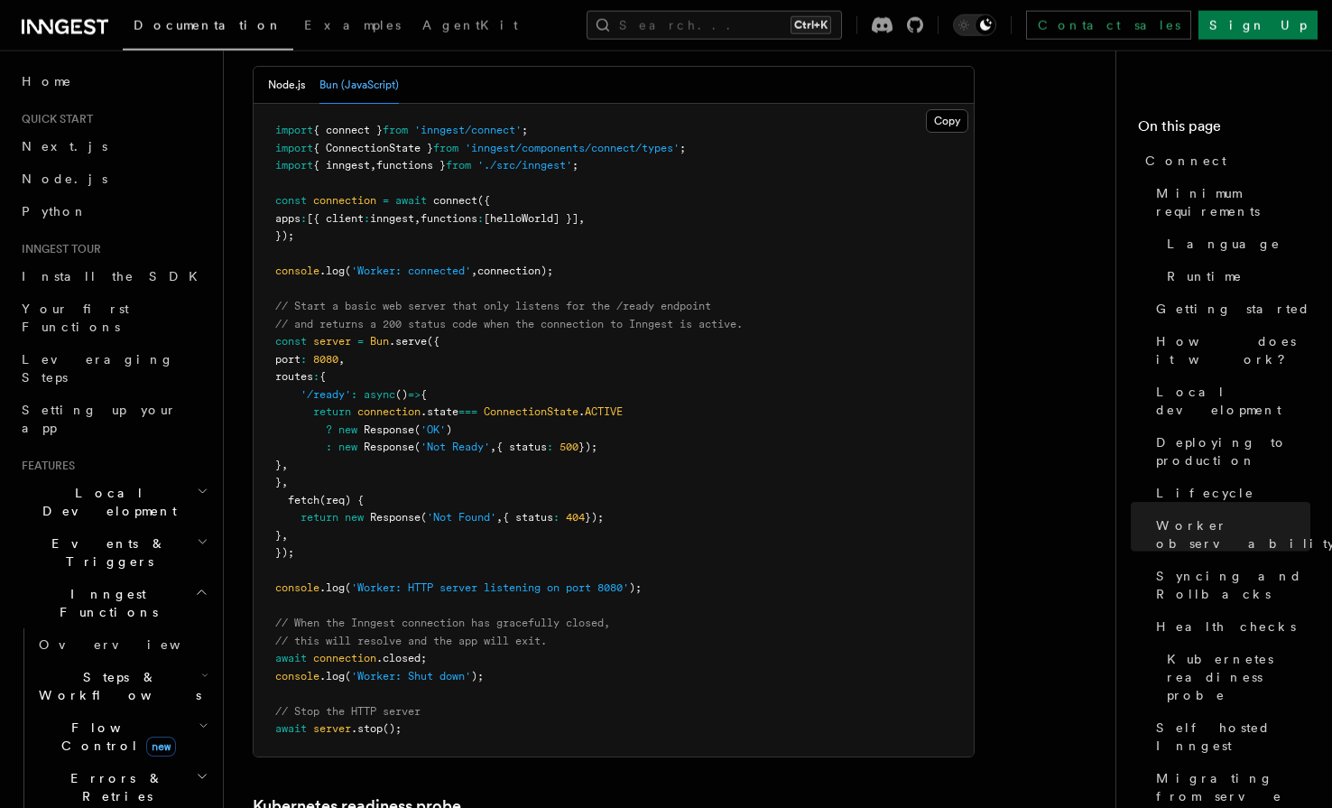
scroll to position [7823, 0]
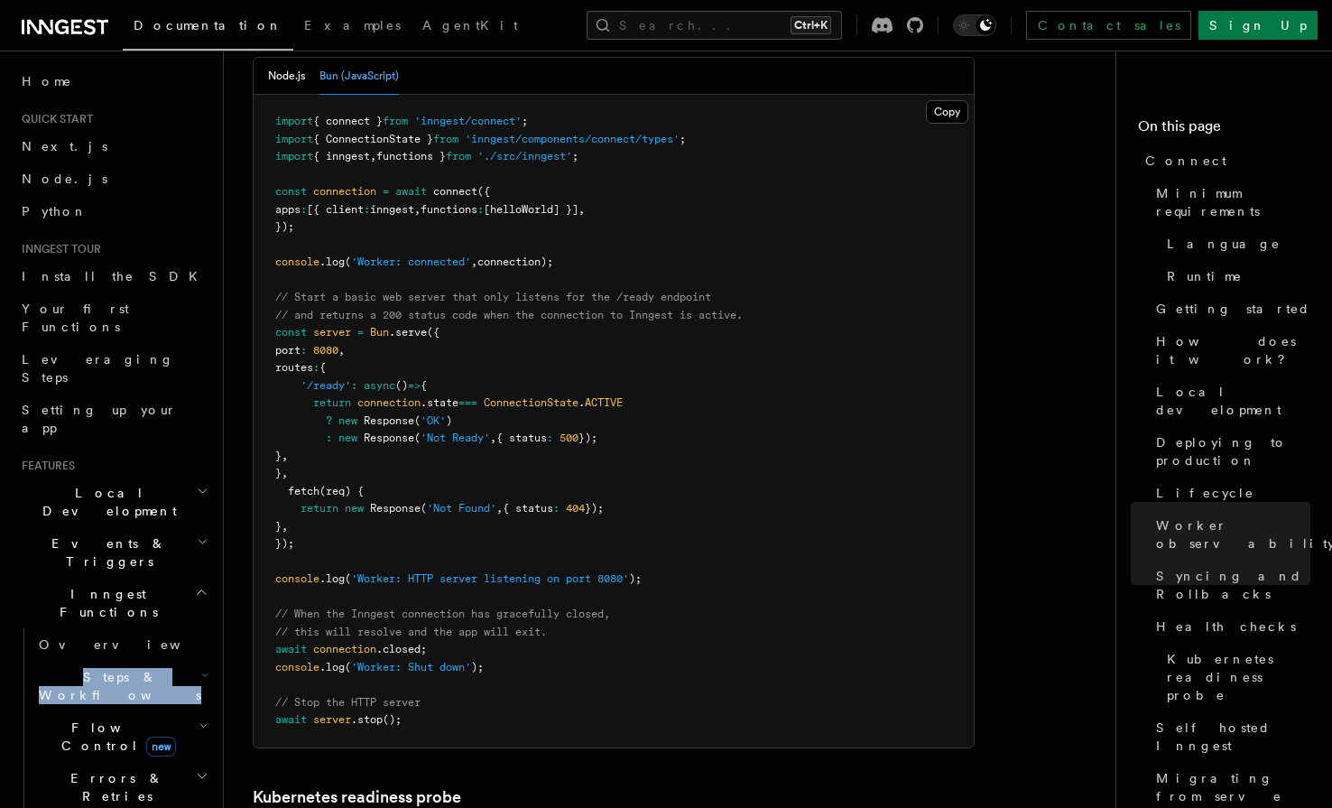
drag, startPoint x: 142, startPoint y: 558, endPoint x: 132, endPoint y: 564, distance: 11.8
click at [254, 564] on pre "import { connect } from 'inngest/connect' ; import { ConnectionState } from 'in…" at bounding box center [614, 421] width 720 height 652
click at [336, 593] on pre "import { connect } from 'inngest/connect' ; import { ConnectionState } from 'in…" at bounding box center [614, 421] width 720 height 652
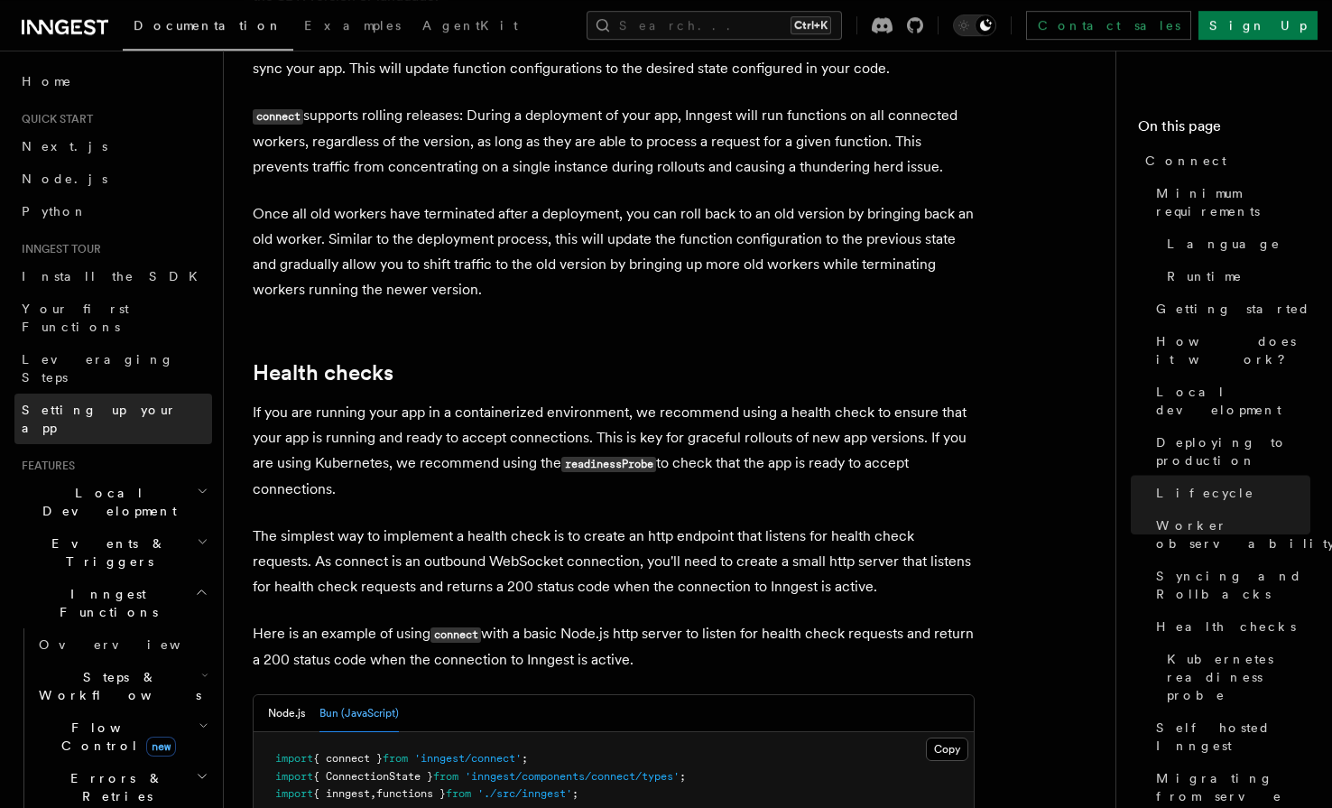
scroll to position [7178, 0]
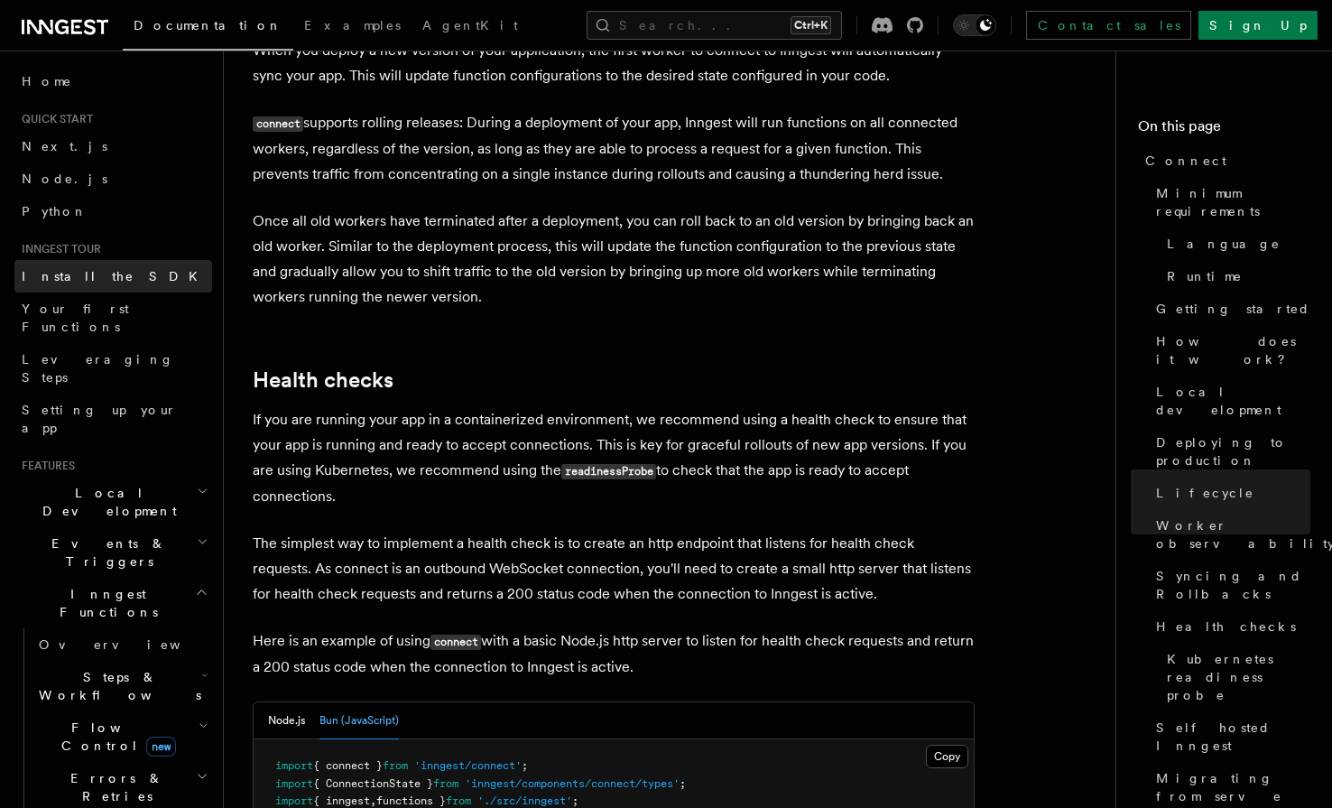
click at [105, 275] on span "Install the SDK" at bounding box center [115, 276] width 187 height 14
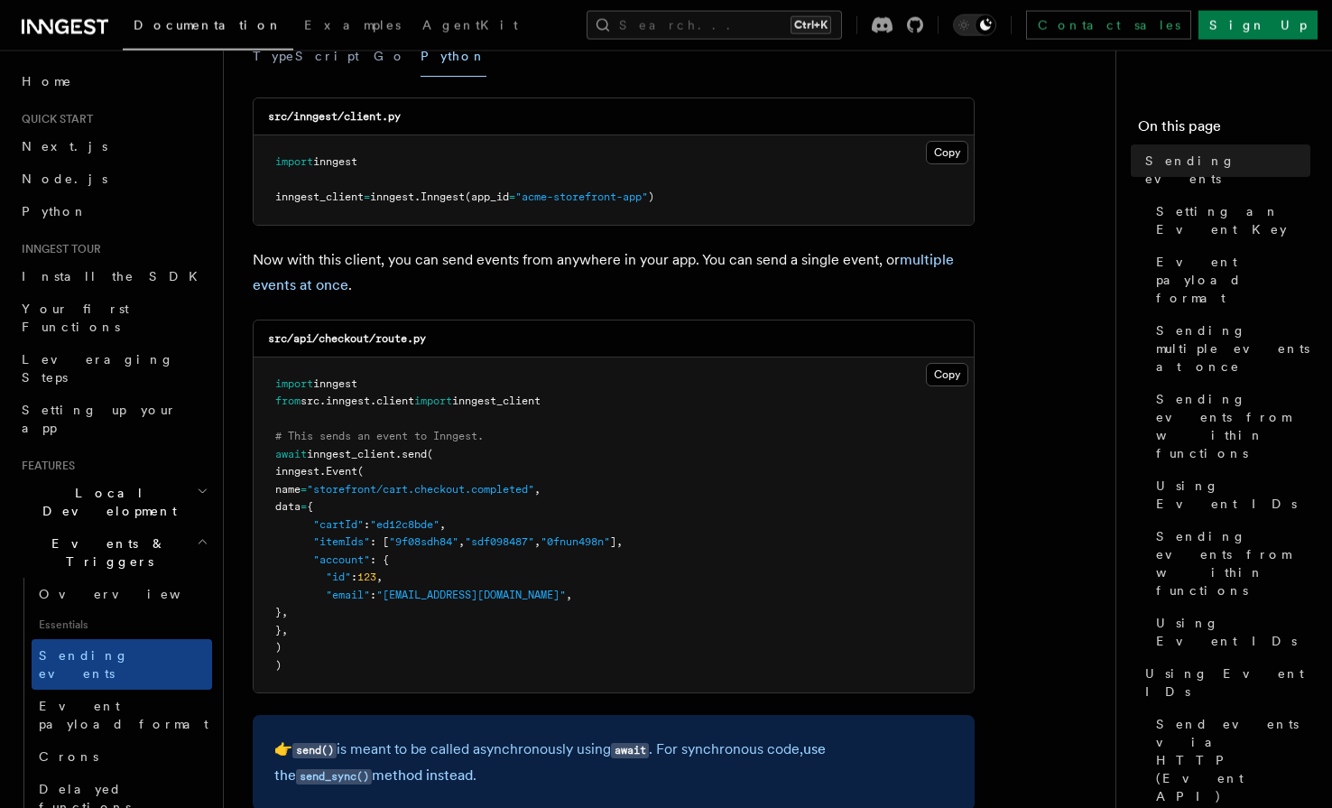
scroll to position [276, 0]
